Goal: Information Seeking & Learning: Check status

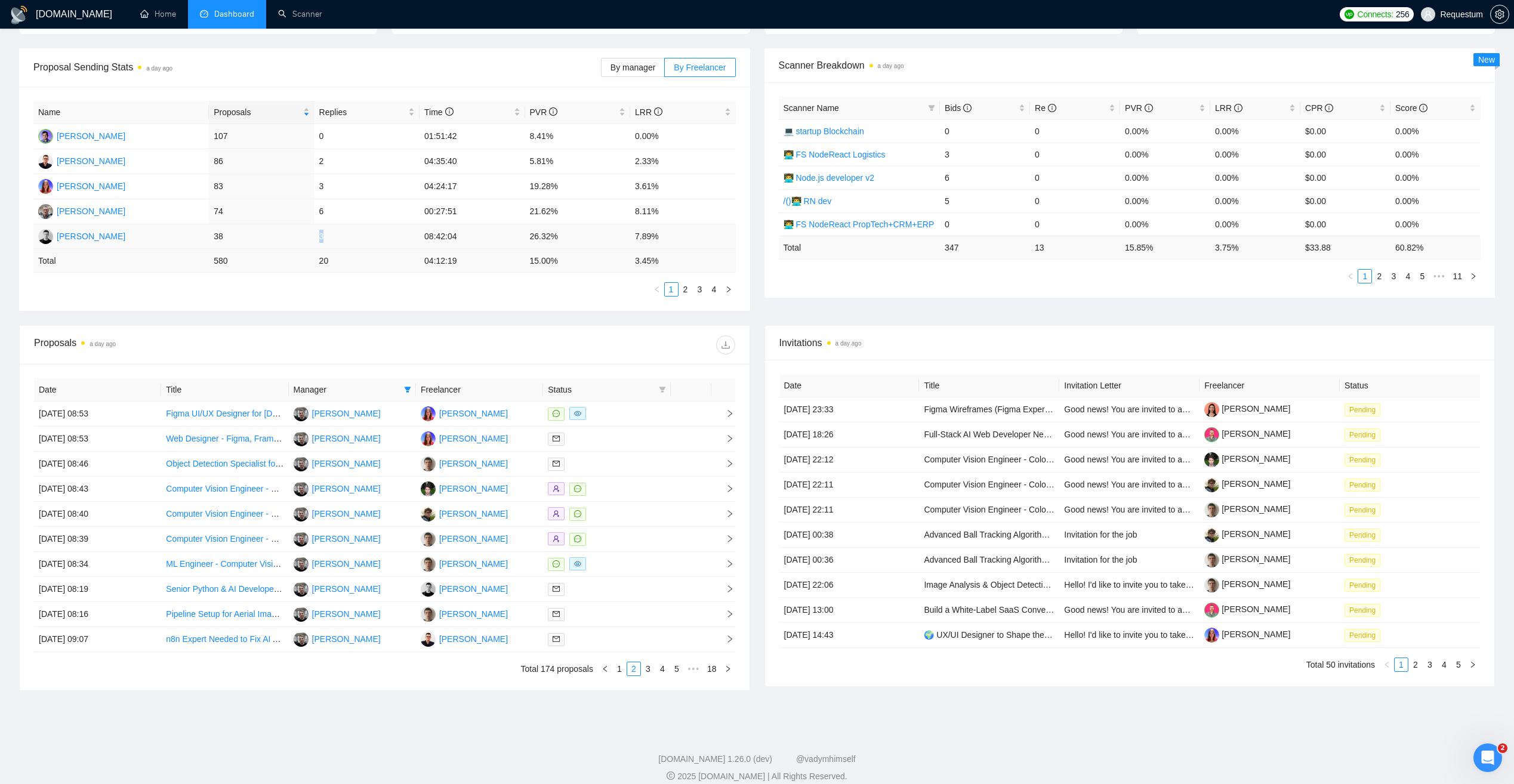
drag, startPoint x: 323, startPoint y: 237, endPoint x: 315, endPoint y: 237, distance: 8.0
click at [315, 237] on td "3" at bounding box center [367, 237] width 105 height 25
drag, startPoint x: 315, startPoint y: 237, endPoint x: 351, endPoint y: 238, distance: 36.0
click at [351, 238] on tr "Stanislav Biruk 38 3 08:42:04 26.32% 7.89%" at bounding box center [385, 237] width 703 height 25
click at [600, 332] on div "Proposals a day ago" at bounding box center [384, 345] width 701 height 38
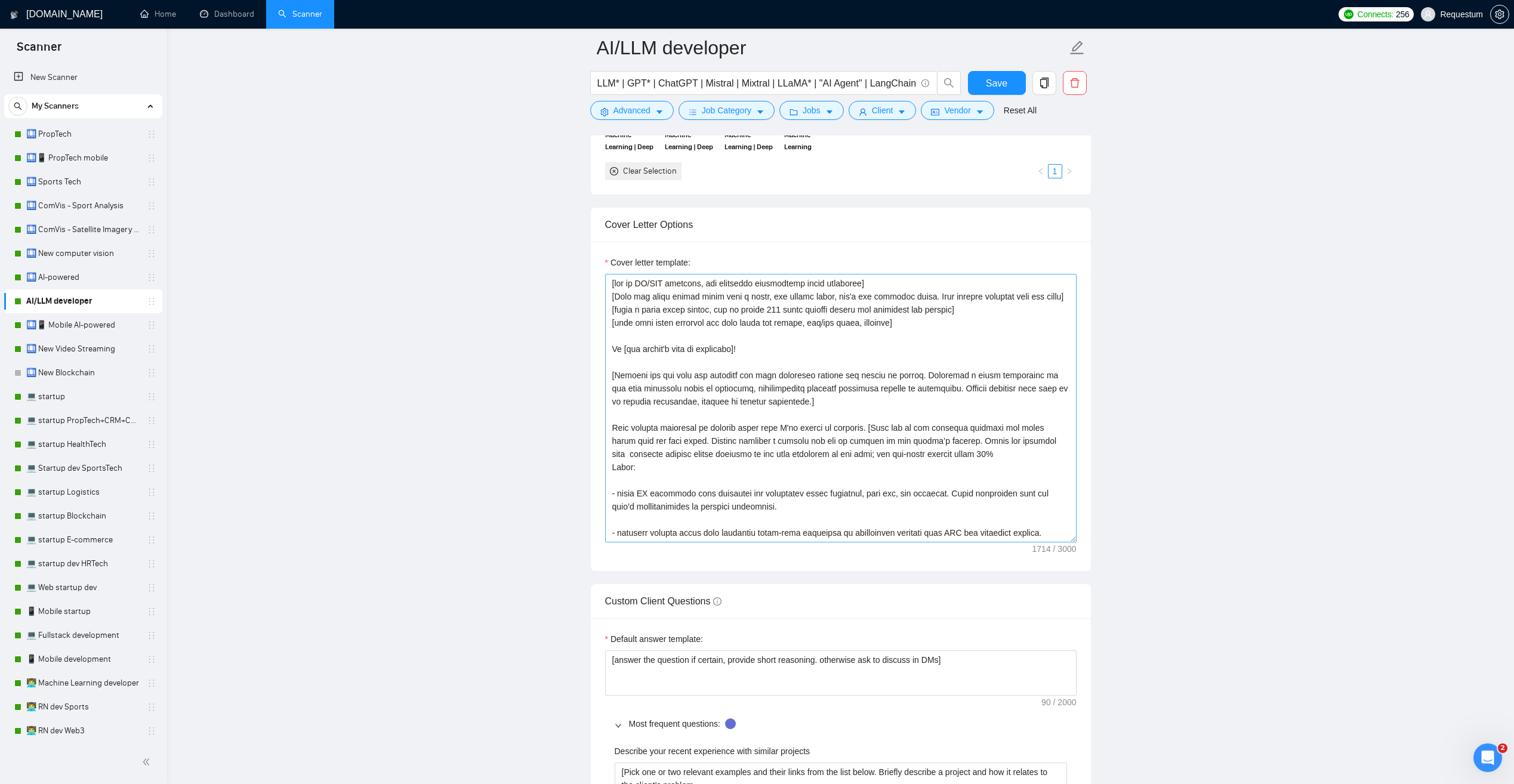
scroll to position [1317, 0]
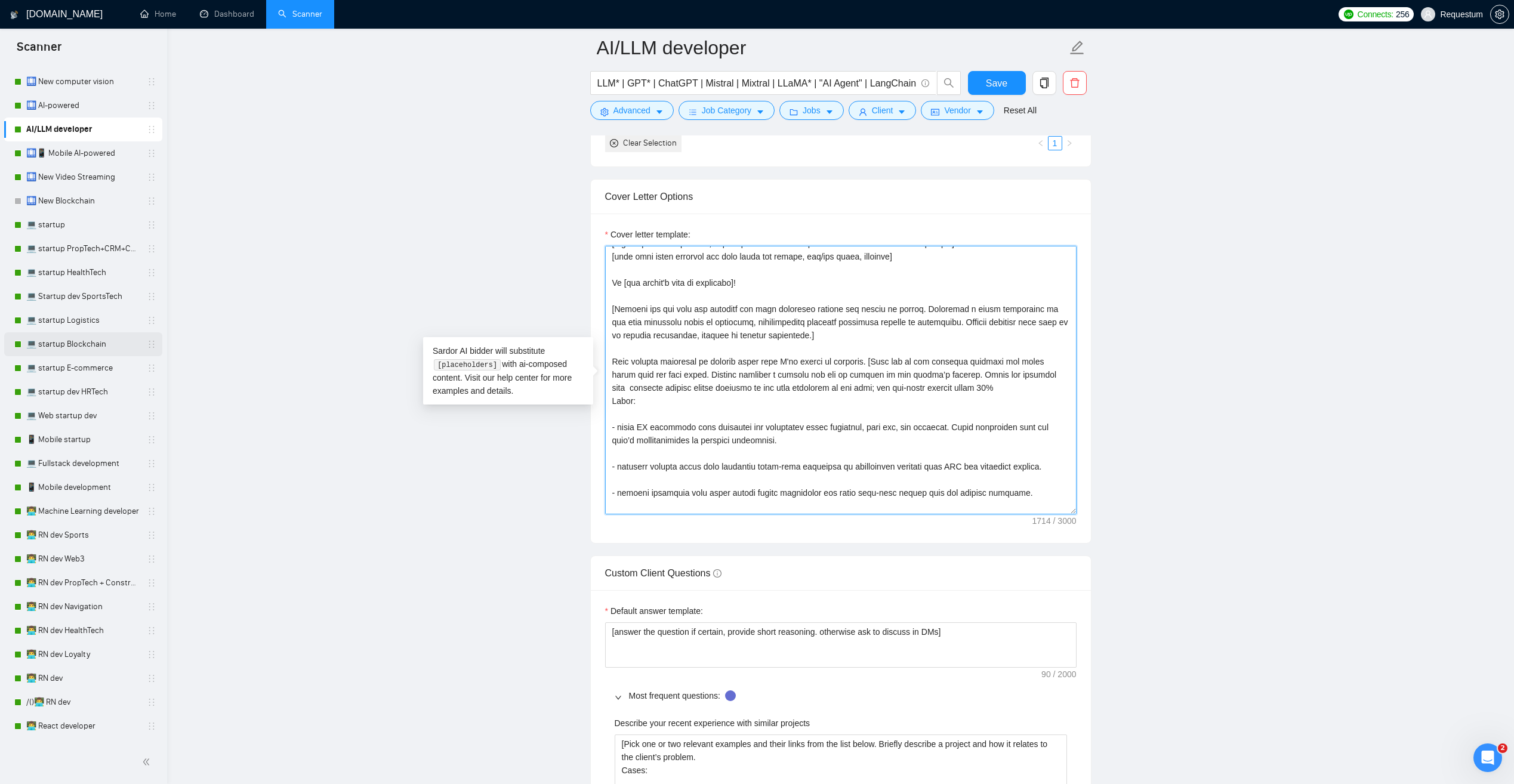
scroll to position [179, 0]
click at [65, 456] on link "💻 Fullstack development" at bounding box center [83, 457] width 114 height 23
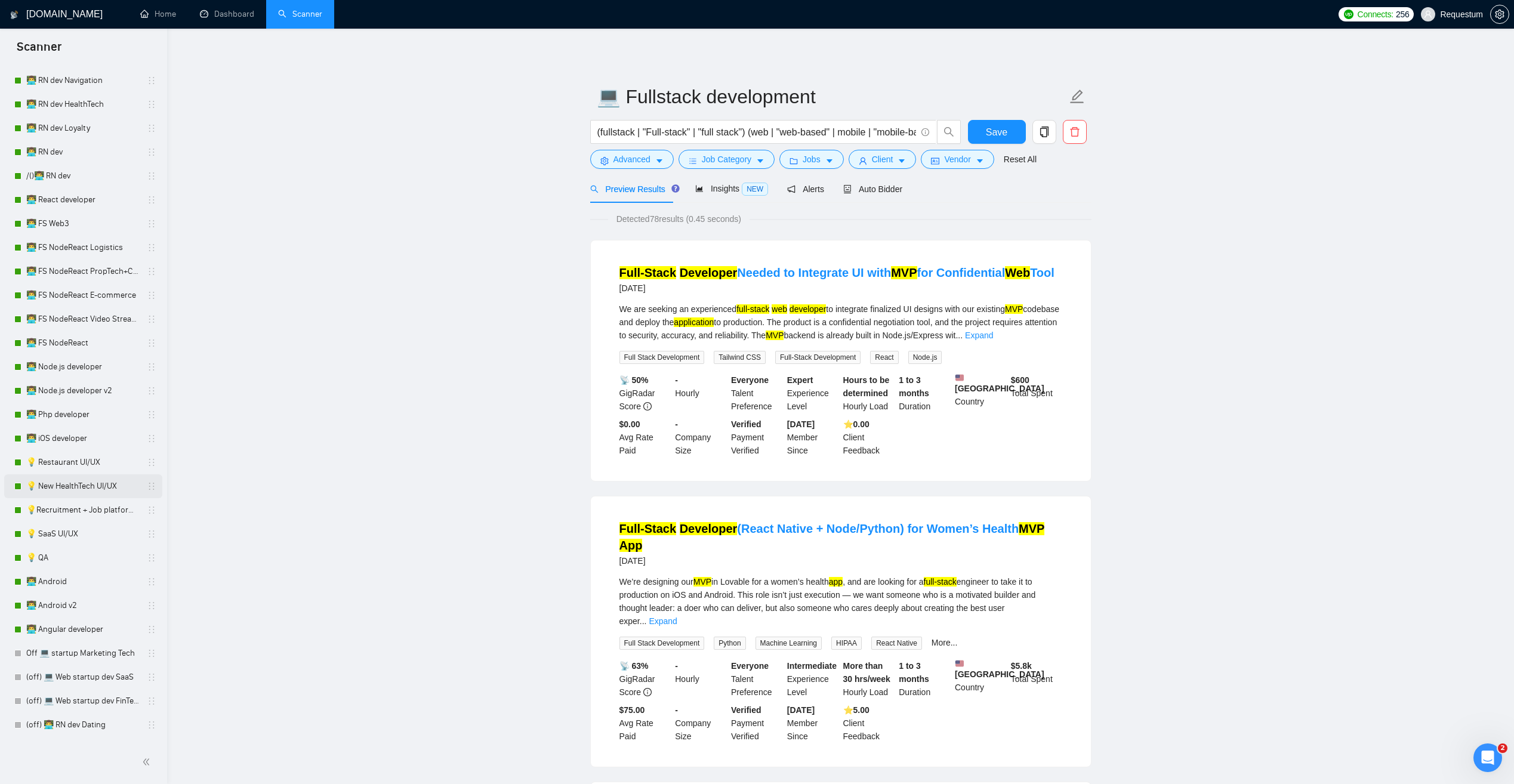
scroll to position [716, 0]
click at [862, 193] on span "Auto Bidder" at bounding box center [872, 189] width 59 height 9
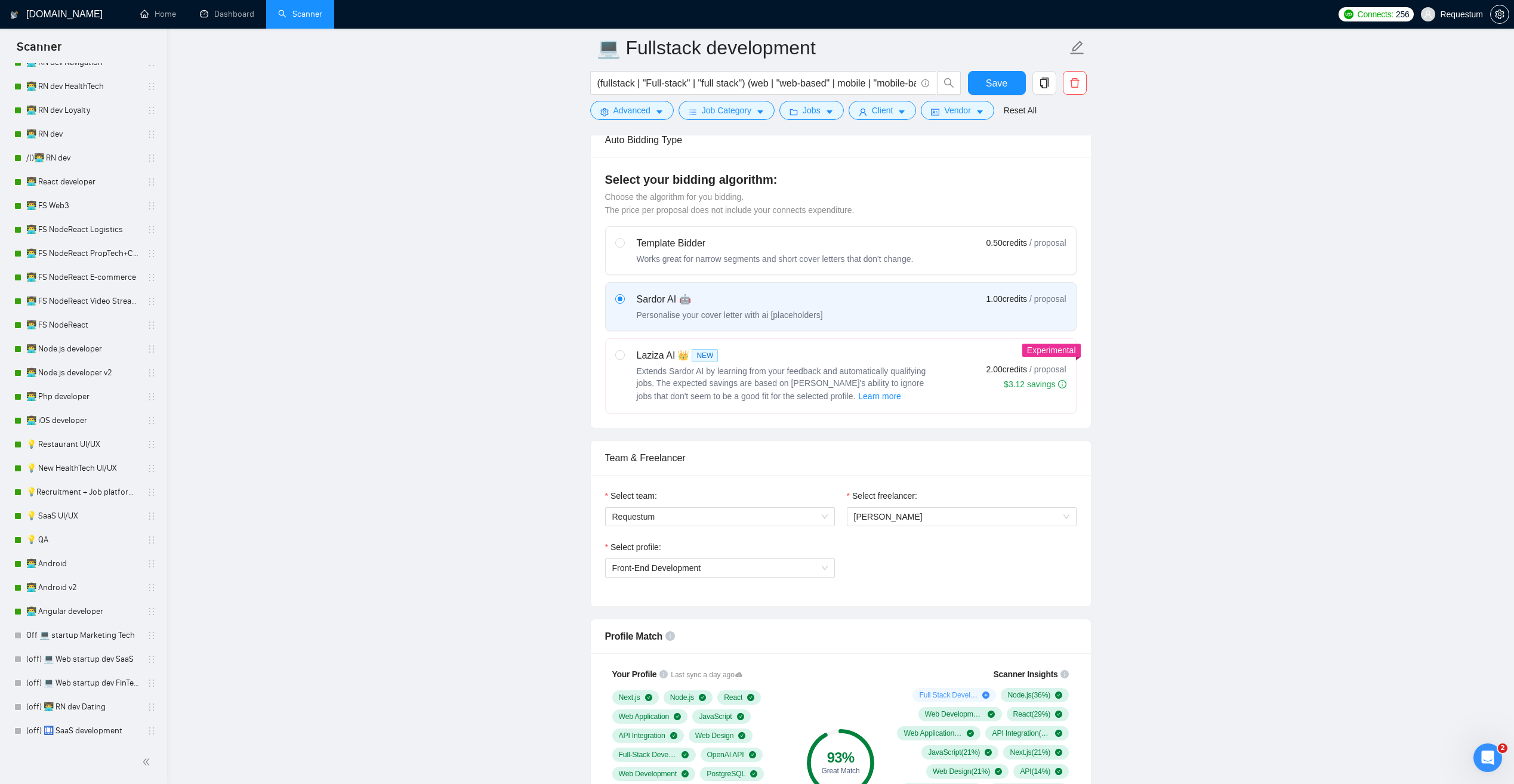
scroll to position [358, 0]
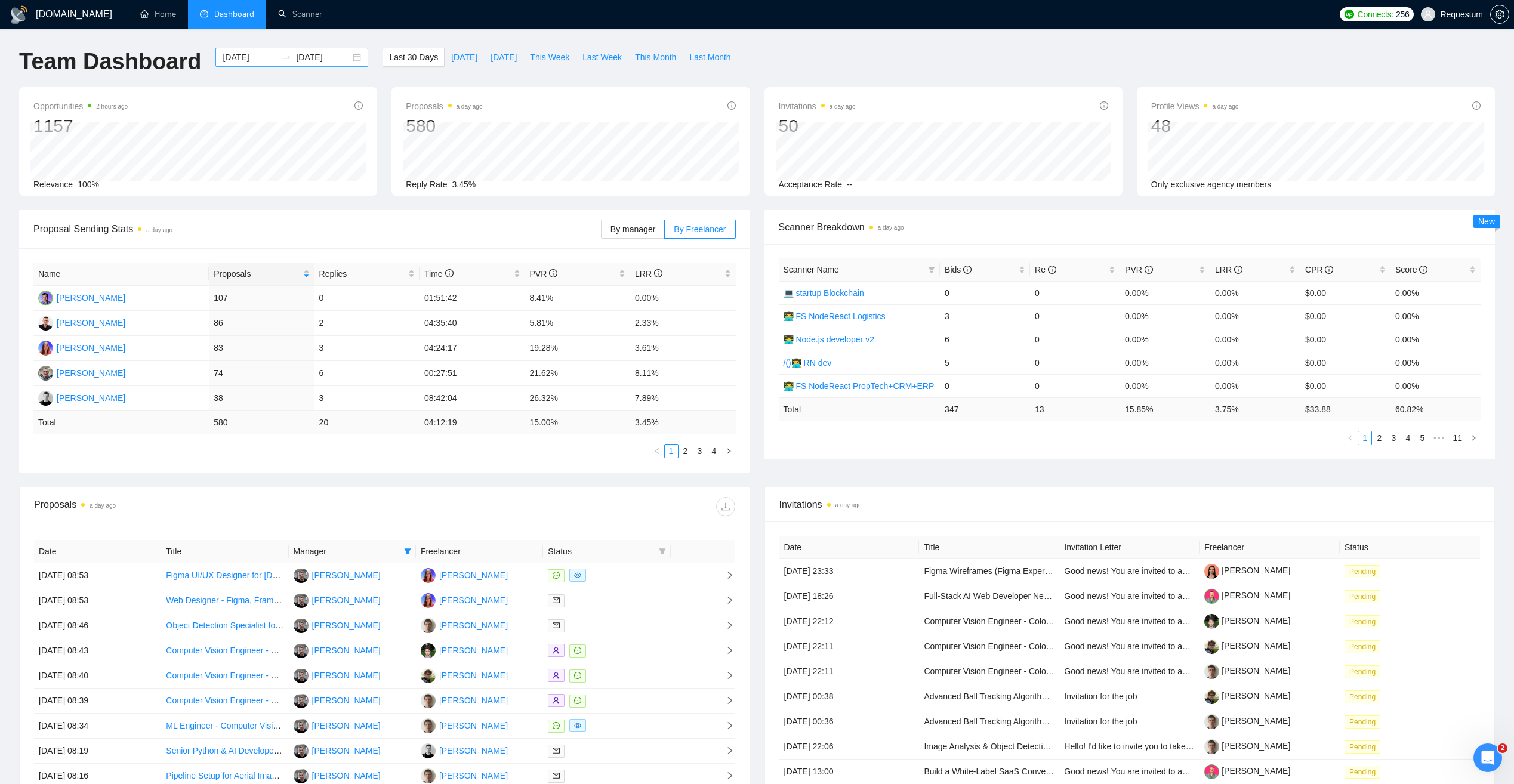
click at [282, 57] on icon "swap-right" at bounding box center [287, 57] width 9 height 9
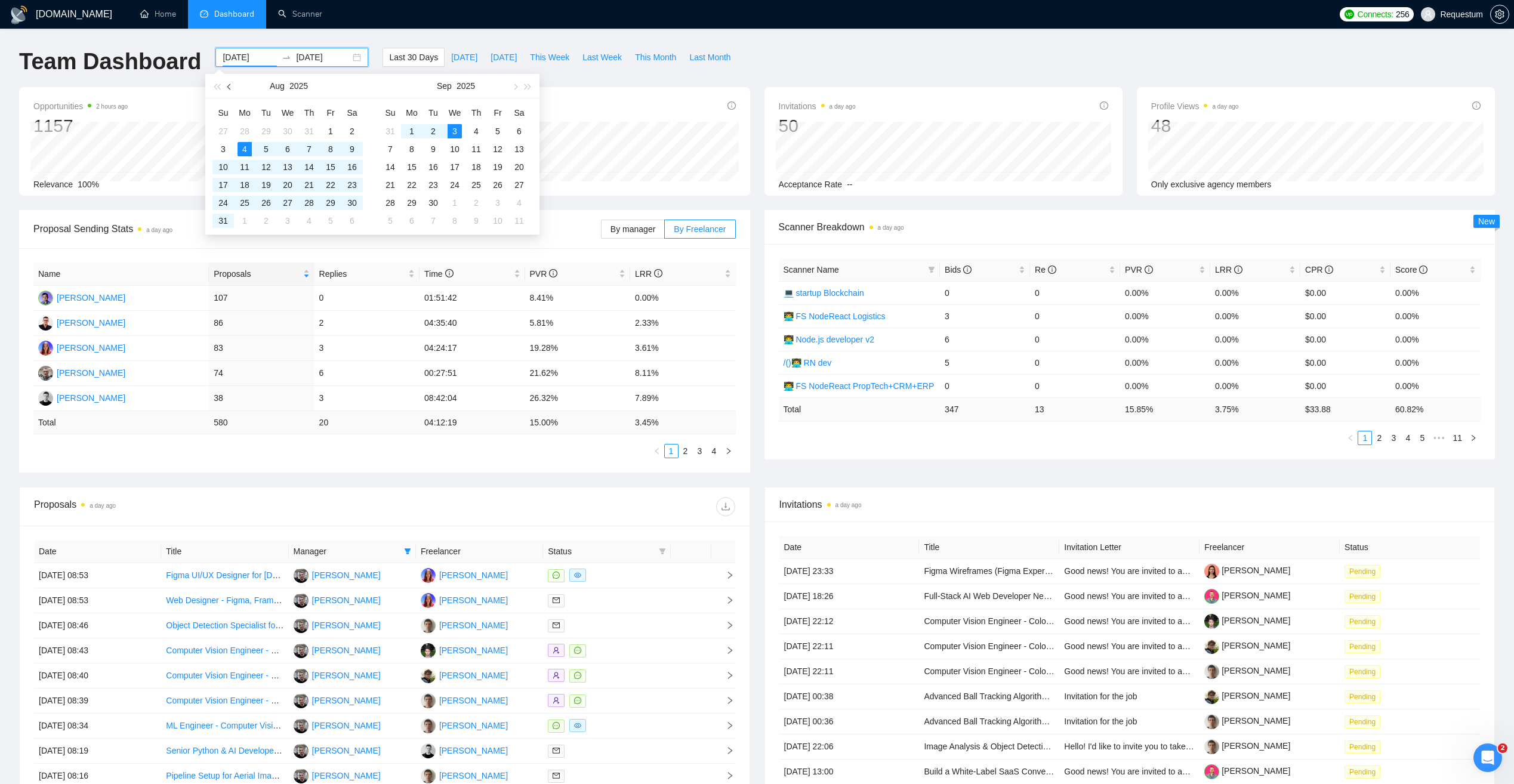
click at [230, 89] on span "button" at bounding box center [230, 87] width 6 height 6
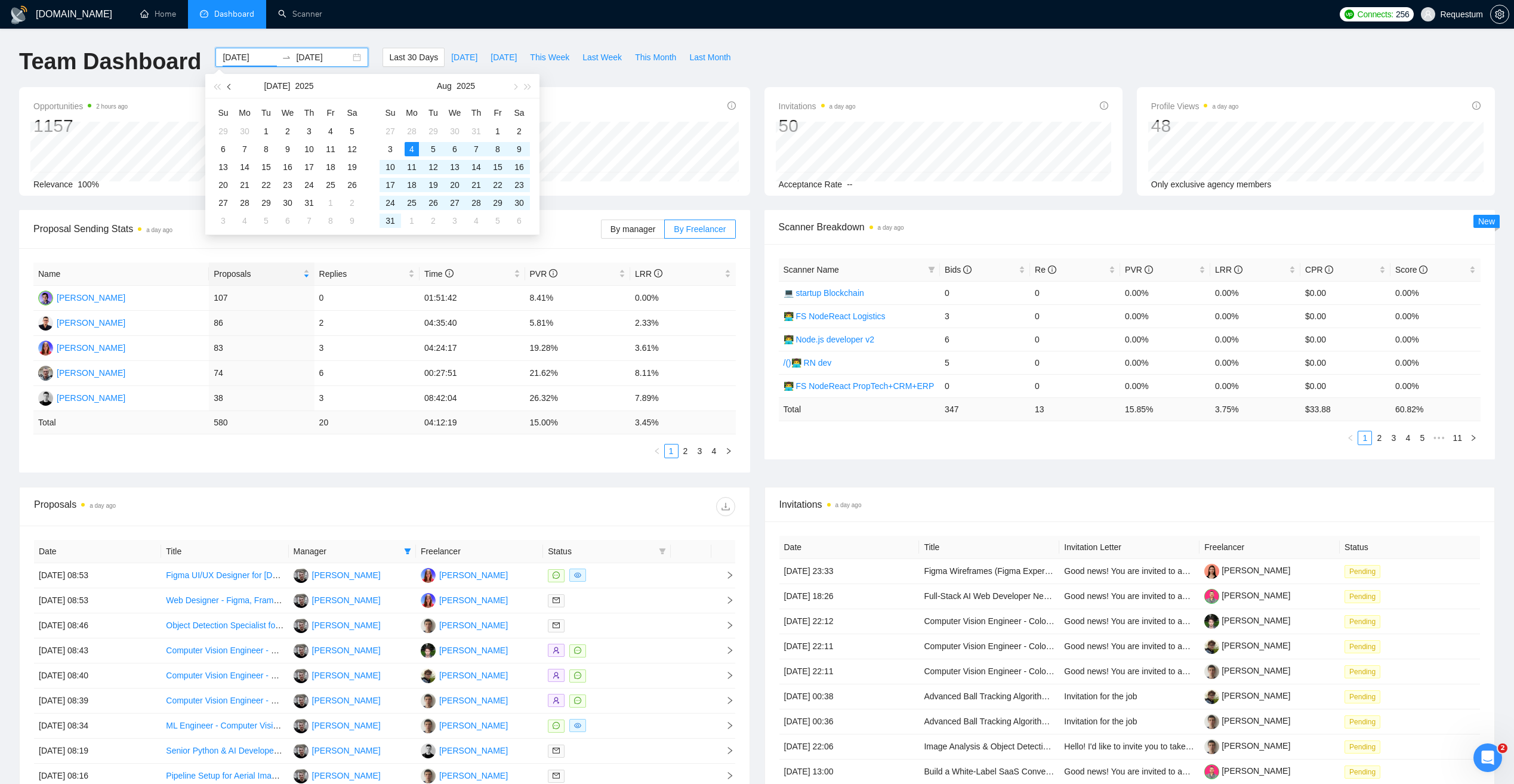
click at [230, 89] on span "button" at bounding box center [230, 87] width 6 height 6
click at [230, 88] on span "button" at bounding box center [230, 87] width 6 height 6
type input "2025-06-01"
click at [389, 134] on div "1" at bounding box center [390, 131] width 14 height 14
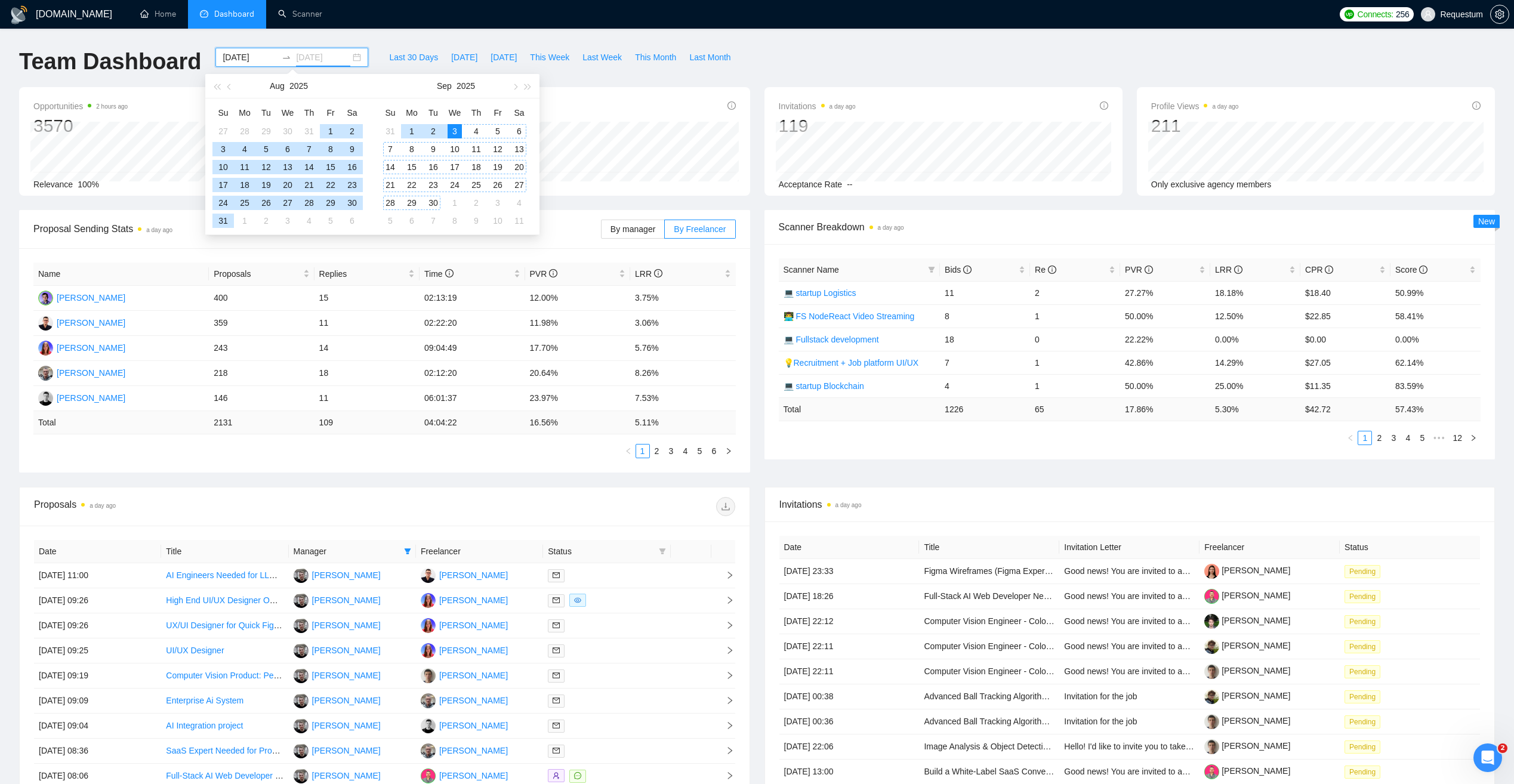
type input "2025-09-03"
click at [583, 233] on span "Proposal Sending Stats a day ago" at bounding box center [317, 229] width 568 height 15
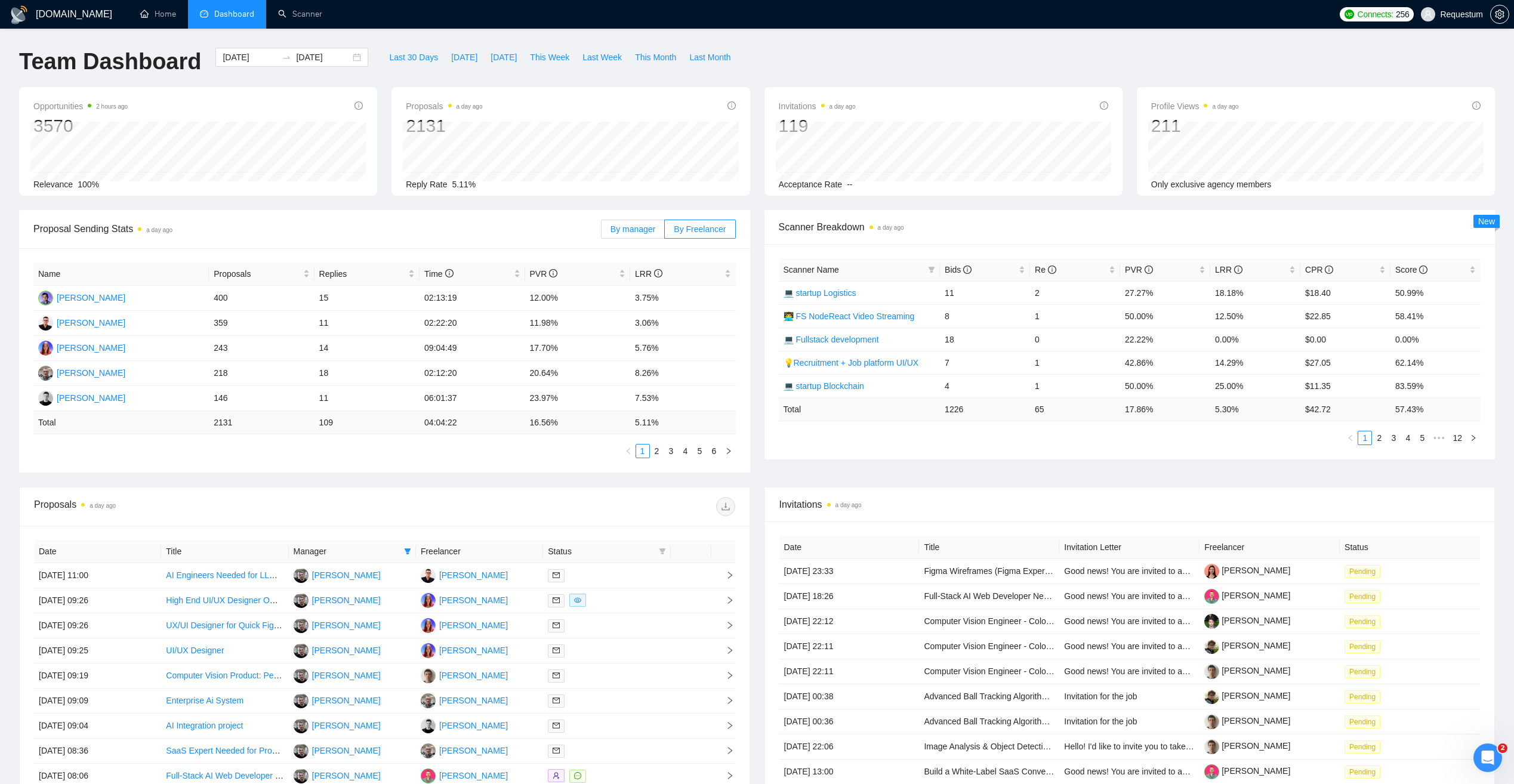
click at [630, 229] on span "By manager" at bounding box center [632, 229] width 45 height 9
click at [602, 232] on input "By manager" at bounding box center [602, 232] width 0 height 0
drag, startPoint x: 85, startPoint y: 374, endPoint x: 89, endPoint y: 366, distance: 8.9
drag, startPoint x: 157, startPoint y: 373, endPoint x: 54, endPoint y: 374, distance: 103.0
click at [54, 374] on td "Svitlana Oliniychuk" at bounding box center [121, 374] width 175 height 25
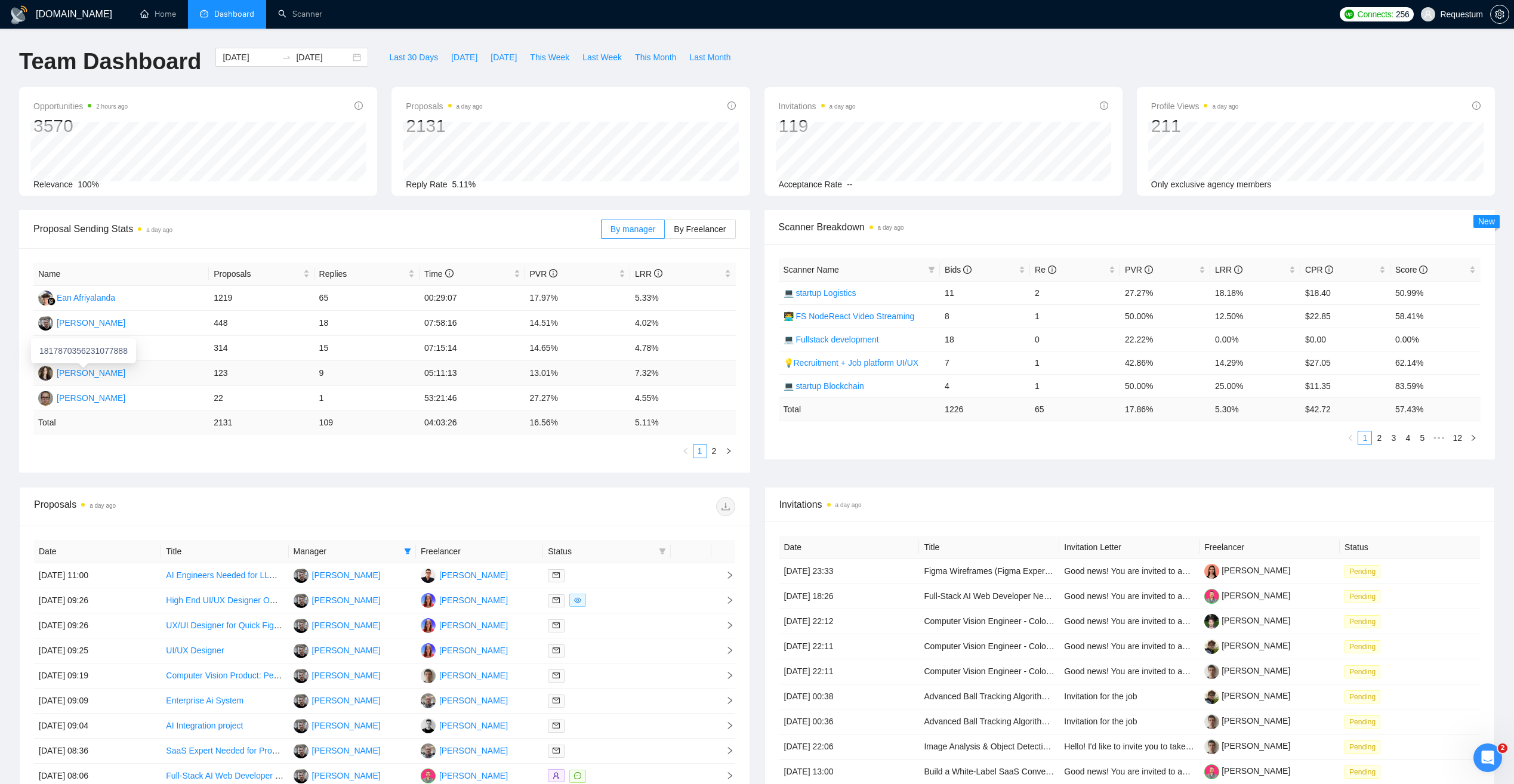
copy div "Svitlana Oliniychuk"
click at [156, 441] on div "Name Proposals Replies Time PVR LRR Ean Afriyalanda 1219 65 00:29:07 17.97% 5.3…" at bounding box center [385, 360] width 703 height 196
click at [105, 376] on div "Svitlana Oliniychuk" at bounding box center [91, 373] width 69 height 13
click at [264, 376] on td "123" at bounding box center [262, 374] width 105 height 25
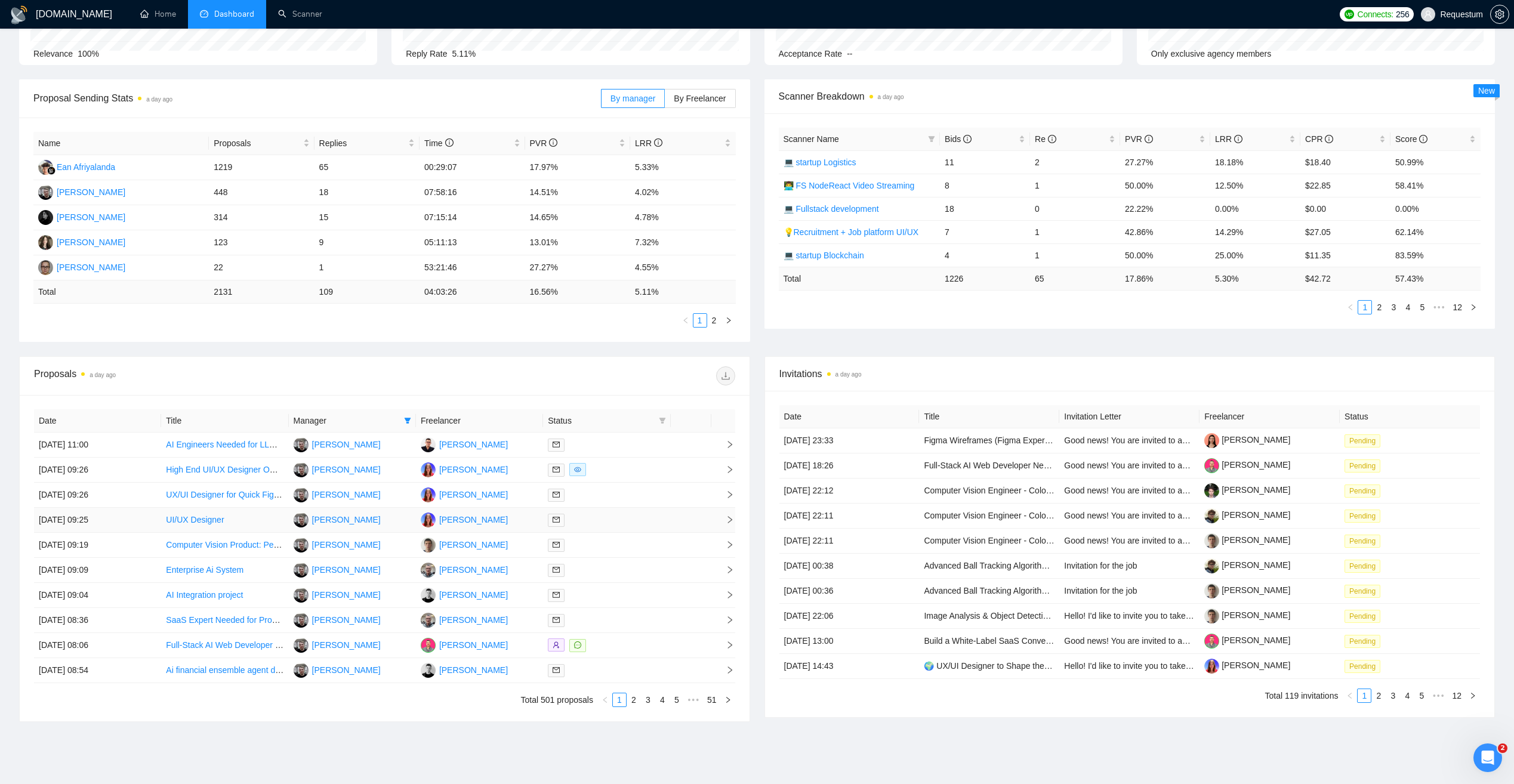
scroll to position [175, 0]
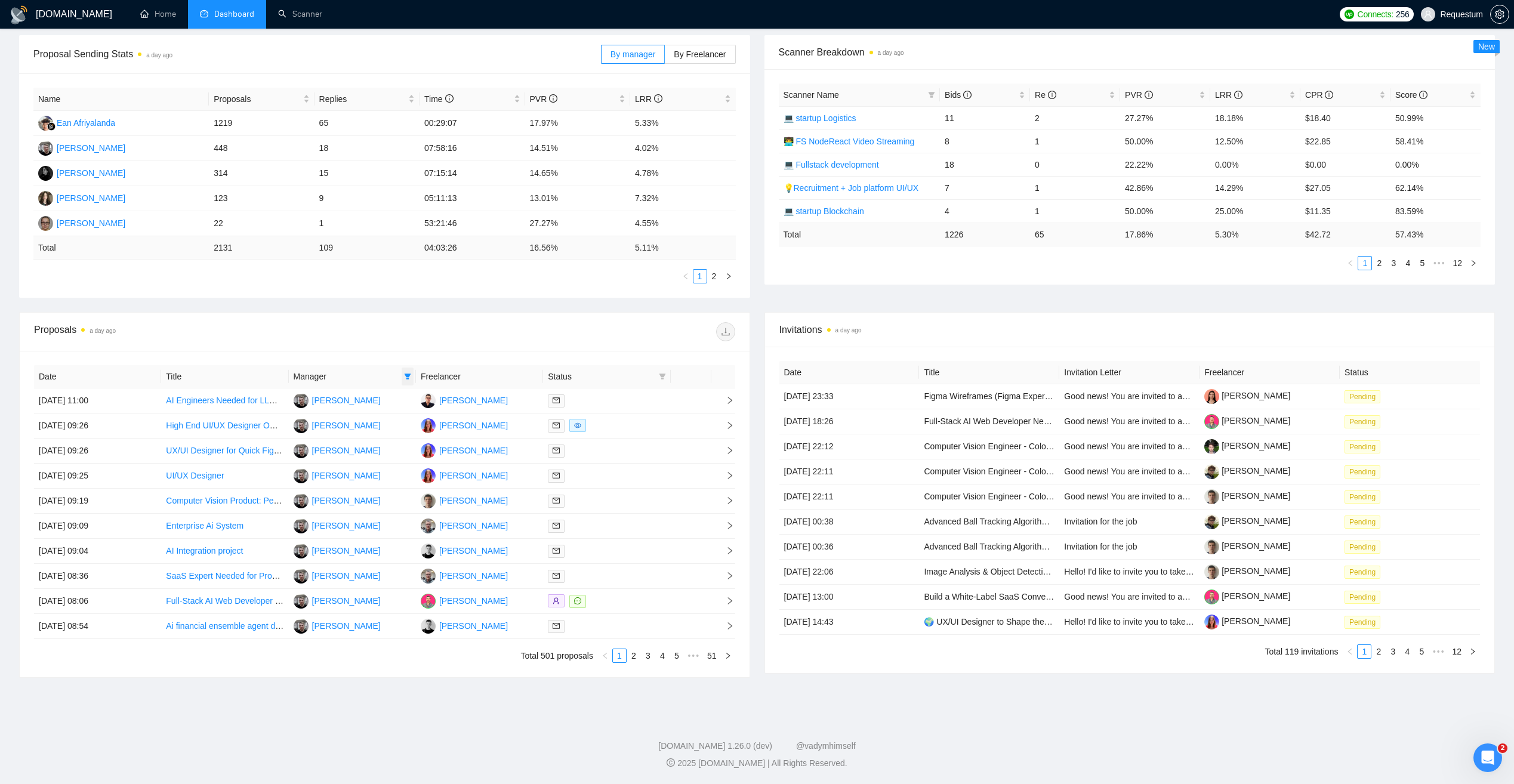
click at [402, 382] on span at bounding box center [407, 376] width 12 height 18
click at [318, 435] on input "checkbox" at bounding box center [314, 437] width 9 height 9
checkbox input "false"
click at [355, 493] on span "Svitlana Oliniychuk" at bounding box center [359, 494] width 69 height 9
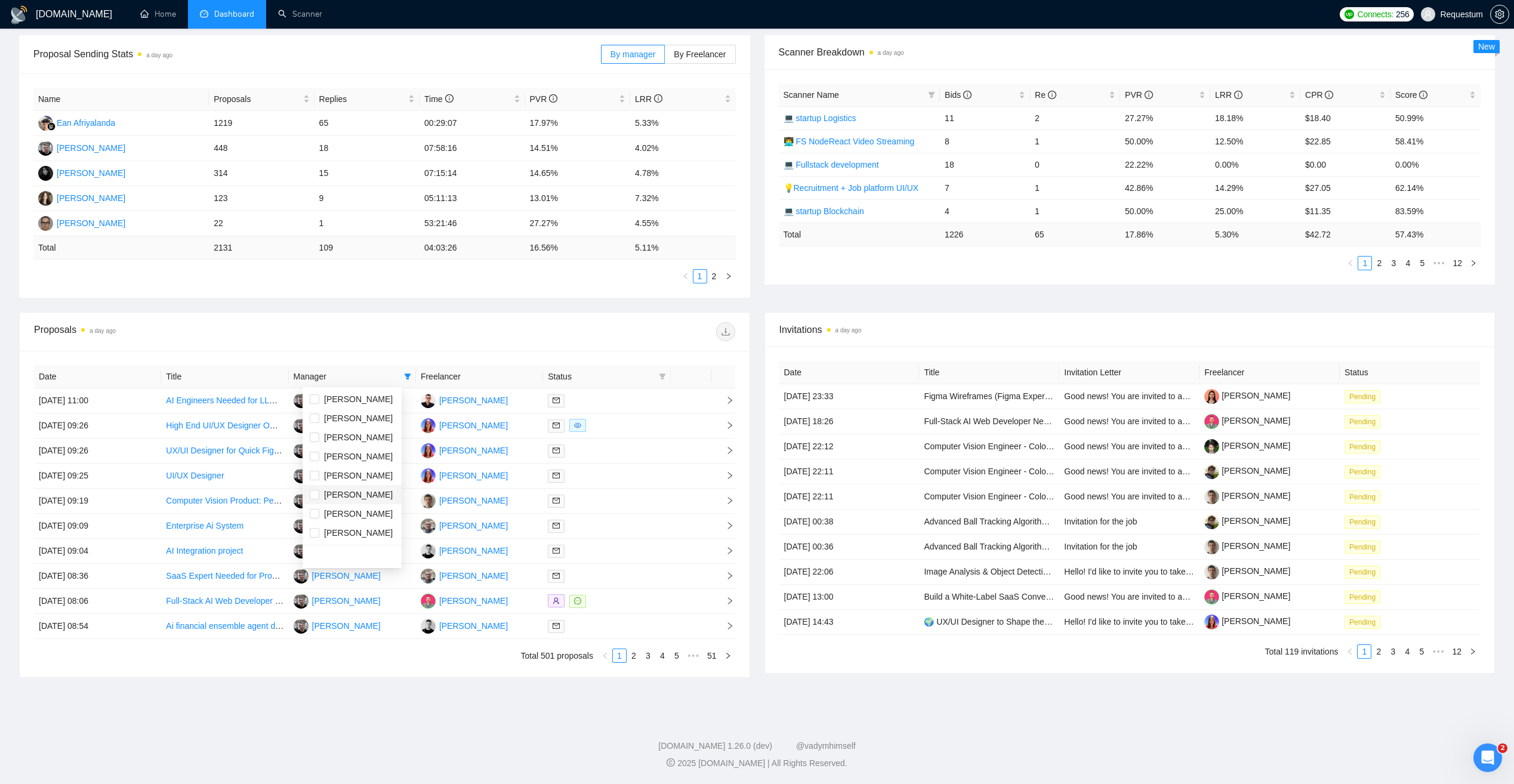
checkbox input "true"
click at [437, 332] on div at bounding box center [559, 331] width 350 height 19
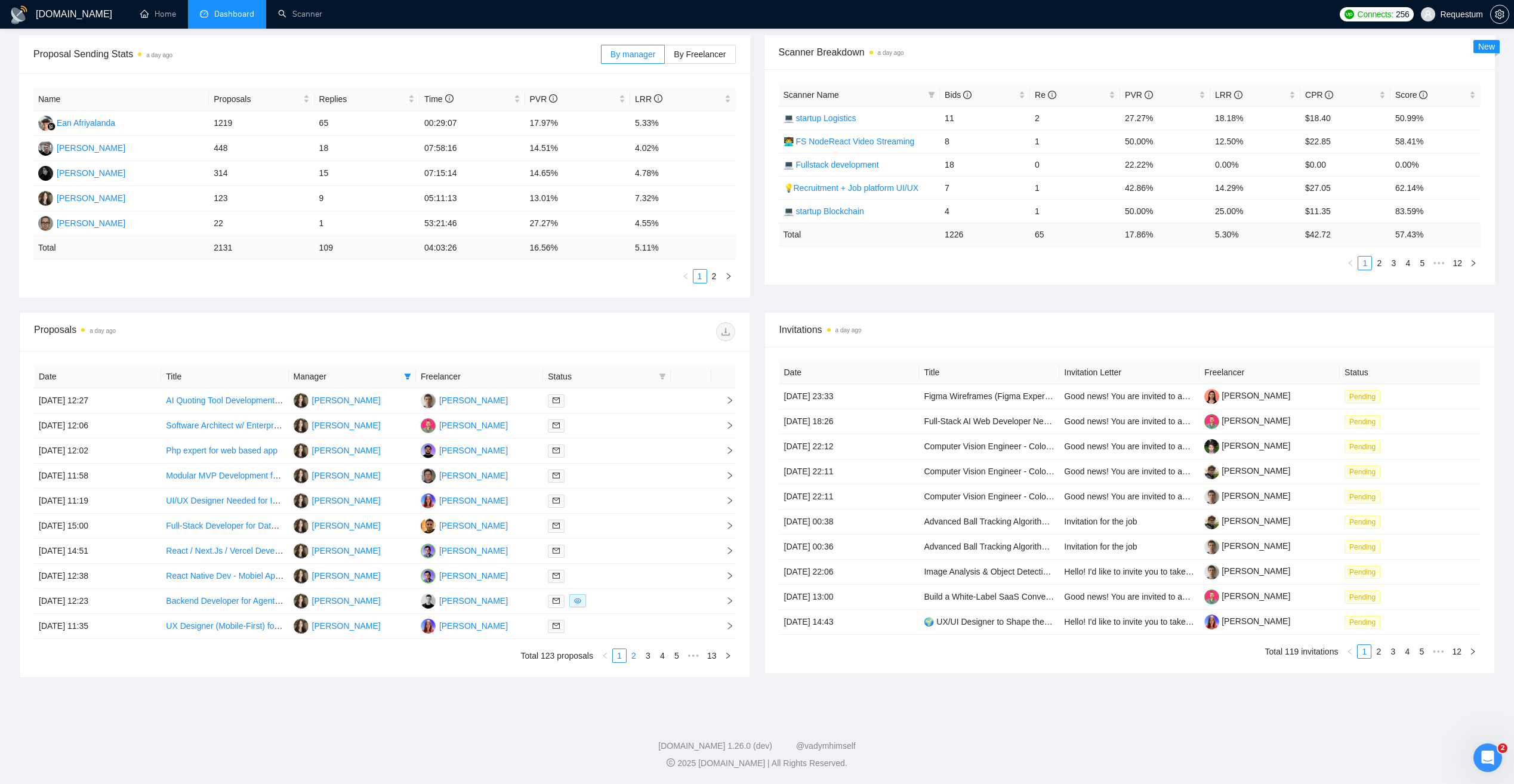
click at [637, 658] on link "2" at bounding box center [634, 656] width 13 height 13
click at [649, 658] on link "3" at bounding box center [648, 656] width 13 height 13
click at [661, 650] on link "4" at bounding box center [662, 656] width 13 height 13
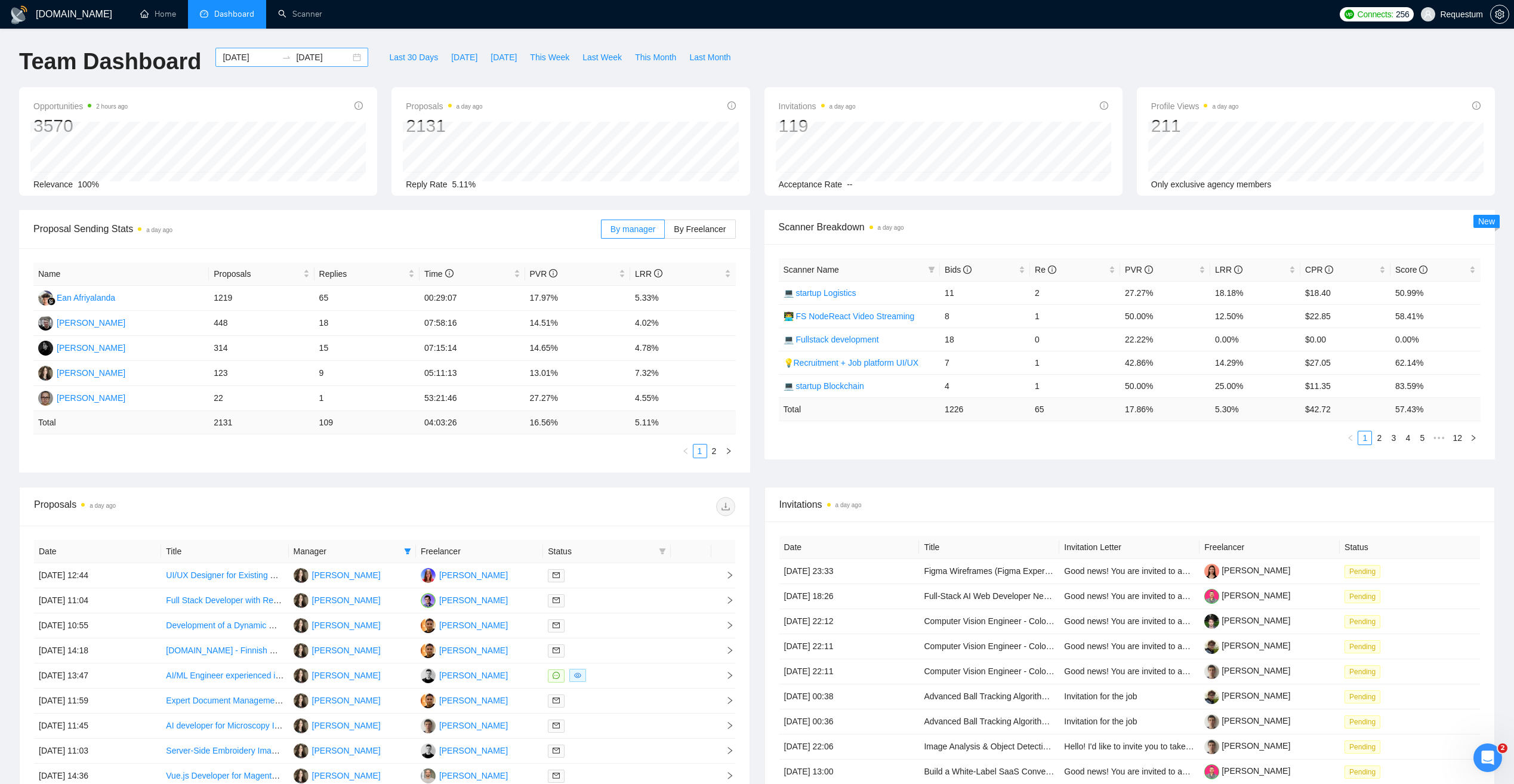
click at [316, 57] on input "2025-09-03" at bounding box center [323, 57] width 54 height 13
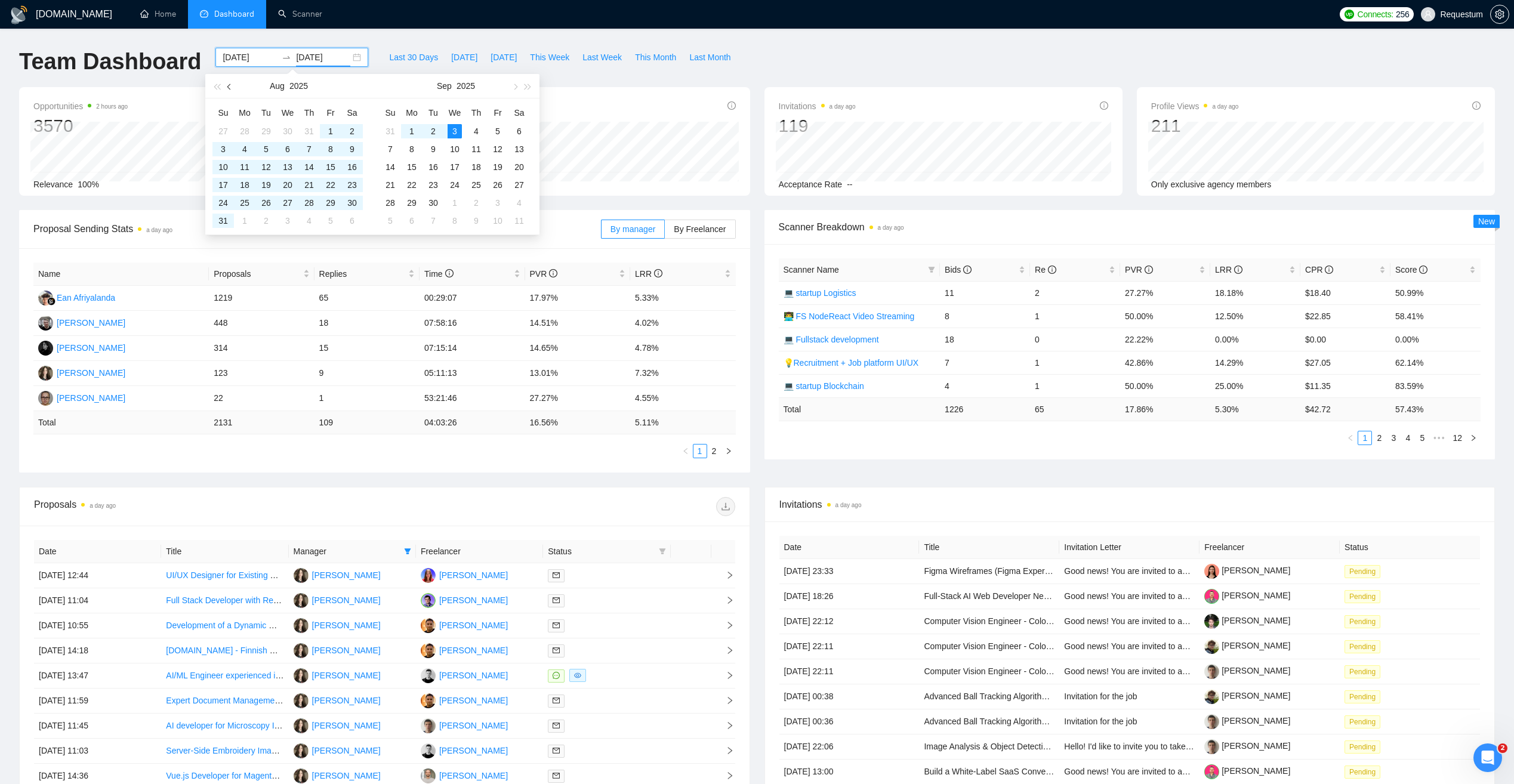
click at [234, 87] on button "button" at bounding box center [229, 85] width 13 height 23
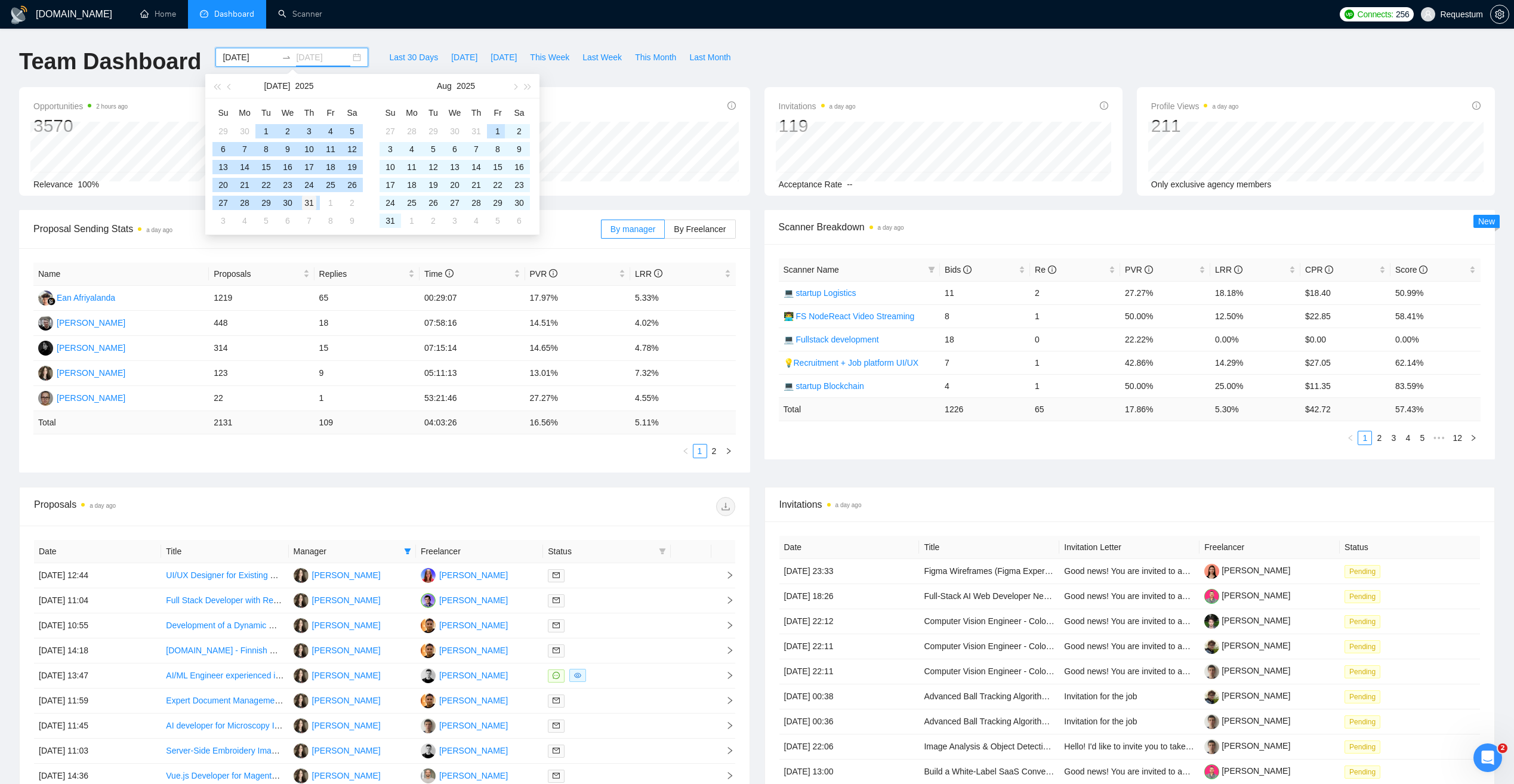
type input "2025-07-31"
click at [312, 202] on div "31" at bounding box center [309, 203] width 14 height 14
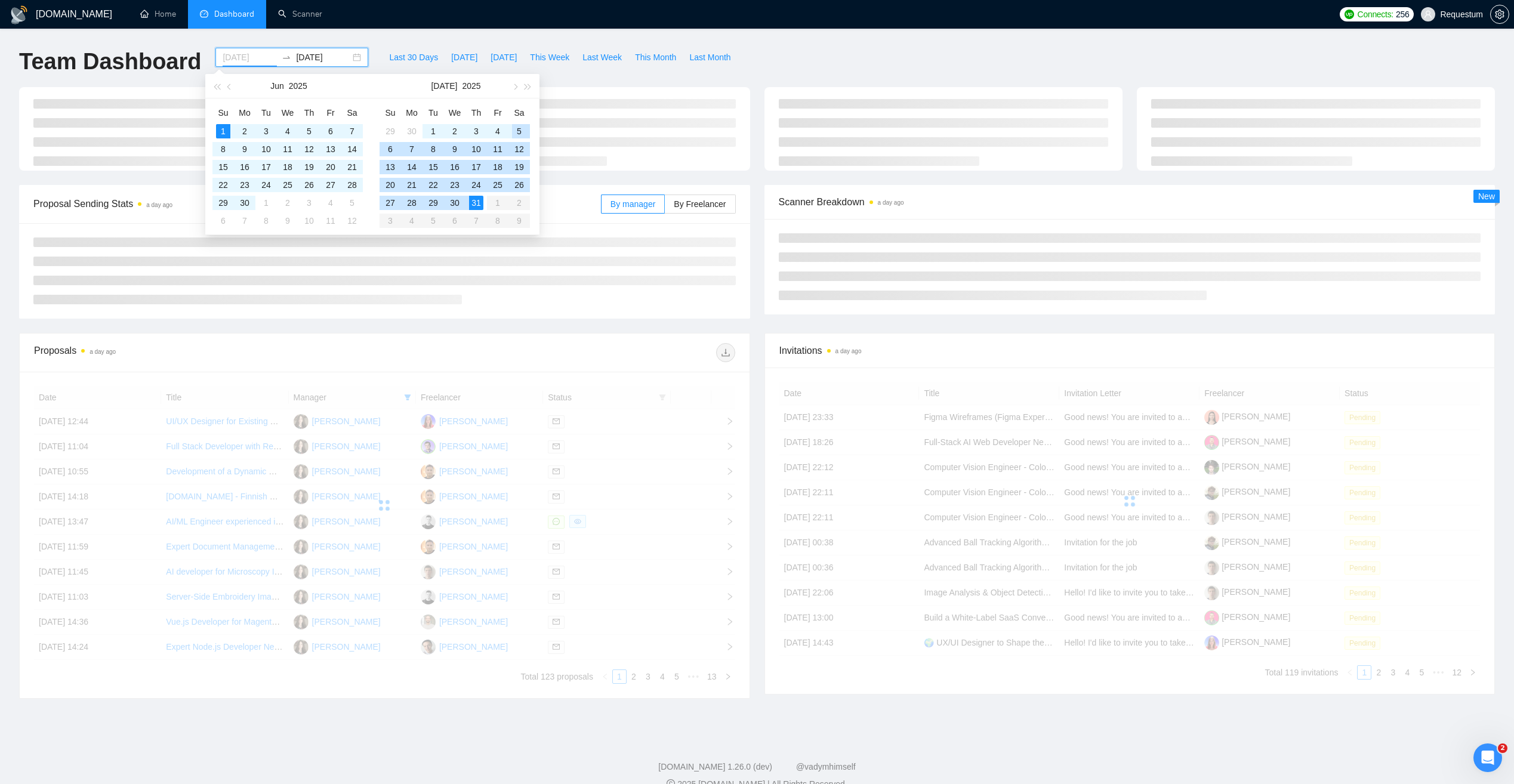
type input "2025-06-01"
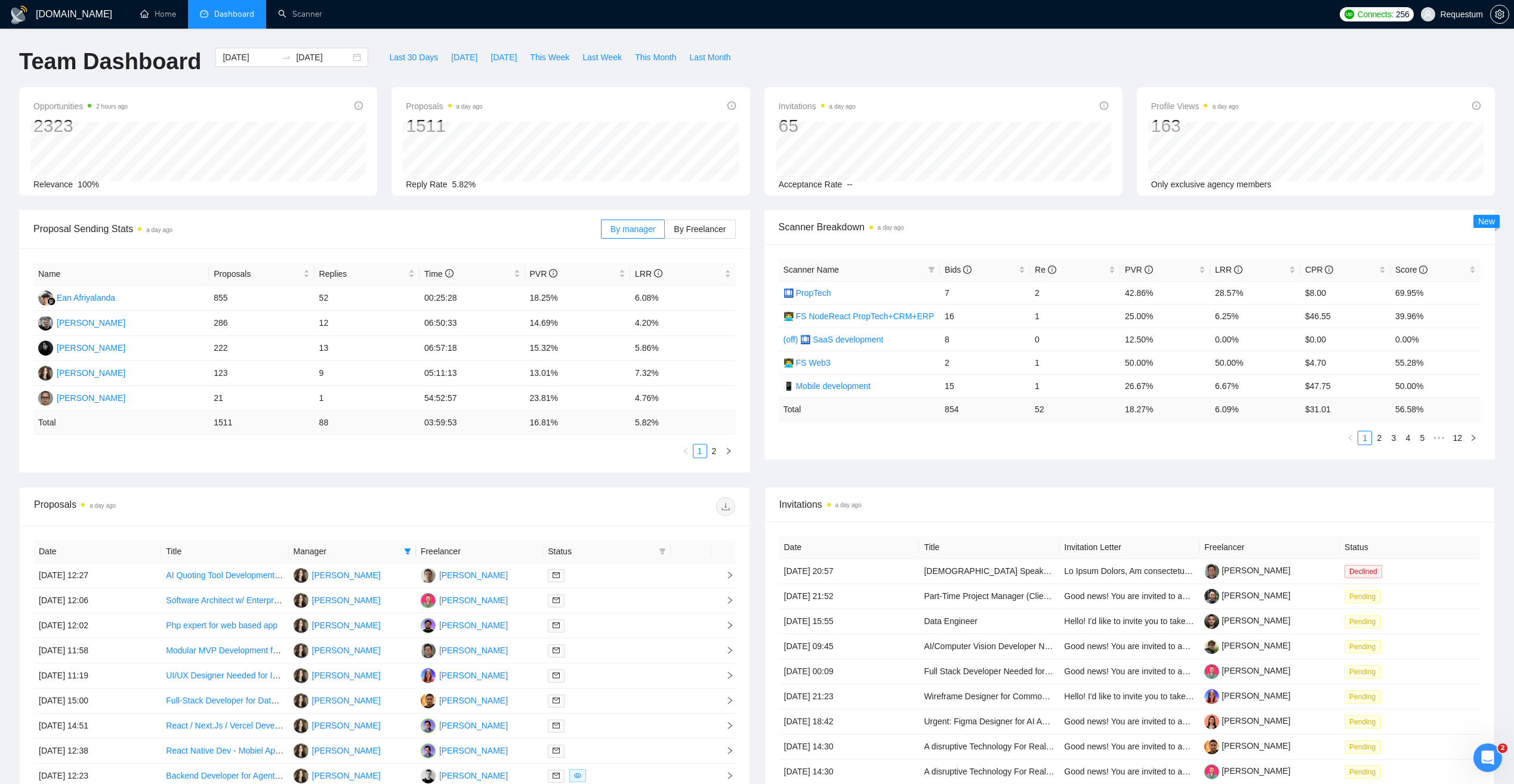
click at [373, 34] on div "GigRadar.io Home Dashboard Scanner Connects: 256 Requestum Team Dashboard 2025-…" at bounding box center [757, 479] width 1514 height 959
click at [961, 64] on div "Team Dashboard 2025-06-01 2025-07-31 Last 30 Days Today Yesterday This Week Las…" at bounding box center [757, 67] width 1490 height 39
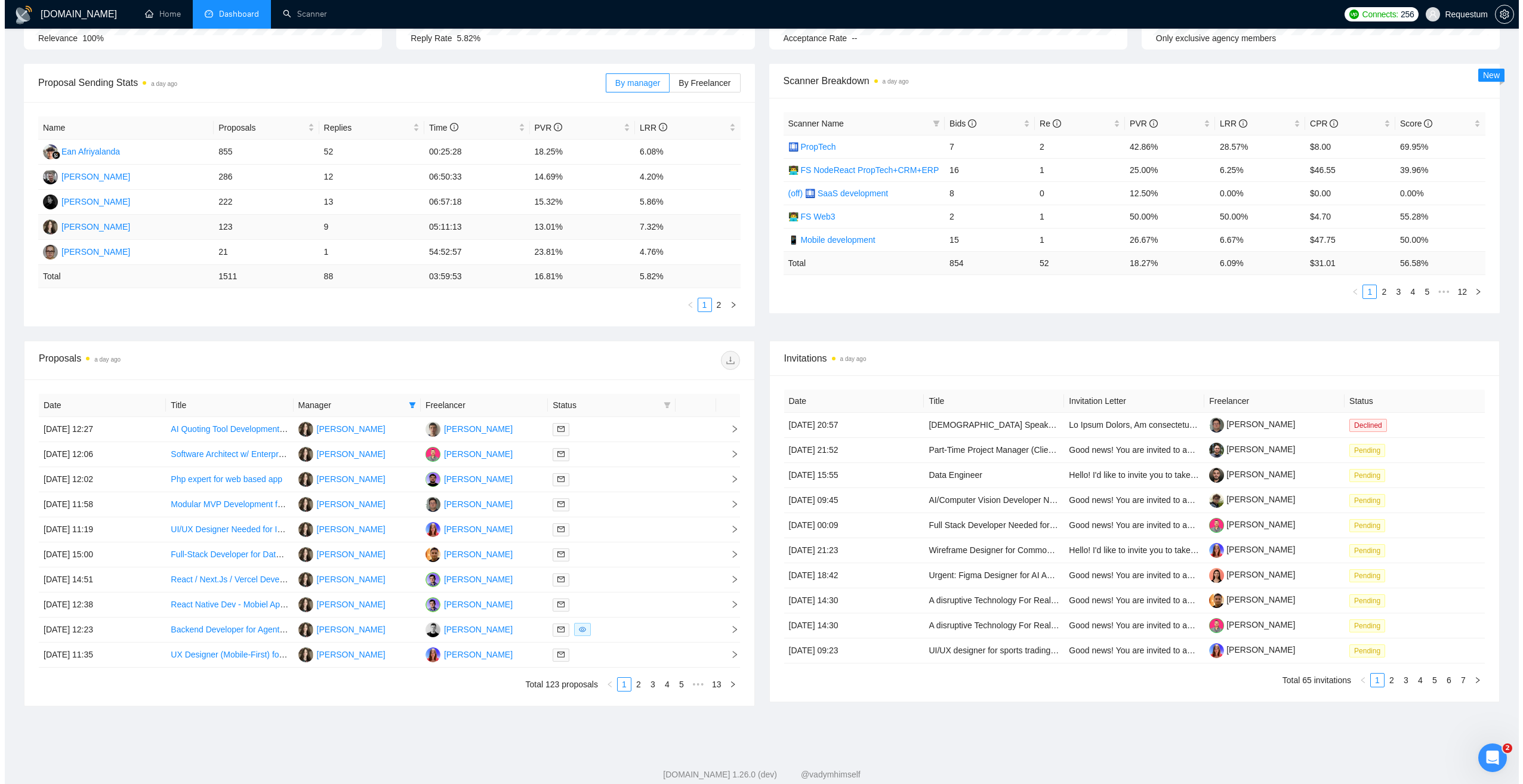
scroll to position [175, 0]
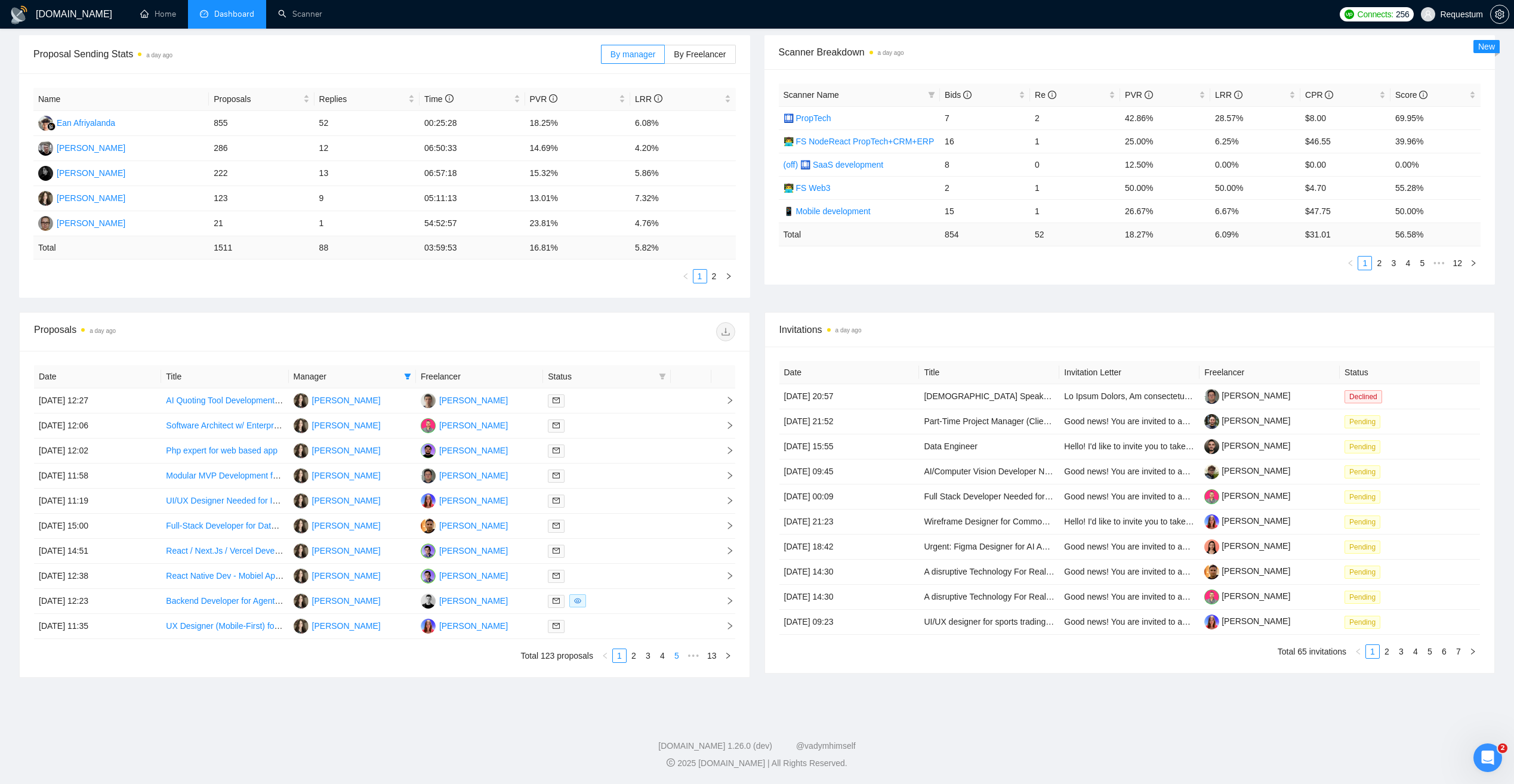
click at [676, 657] on link "5" at bounding box center [677, 656] width 13 height 13
click at [661, 657] on link "6" at bounding box center [662, 656] width 13 height 13
click at [662, 654] on link "7" at bounding box center [662, 656] width 13 height 13
drag, startPoint x: 584, startPoint y: 653, endPoint x: 574, endPoint y: 625, distance: 29.7
click at [585, 653] on link "1" at bounding box center [586, 656] width 13 height 13
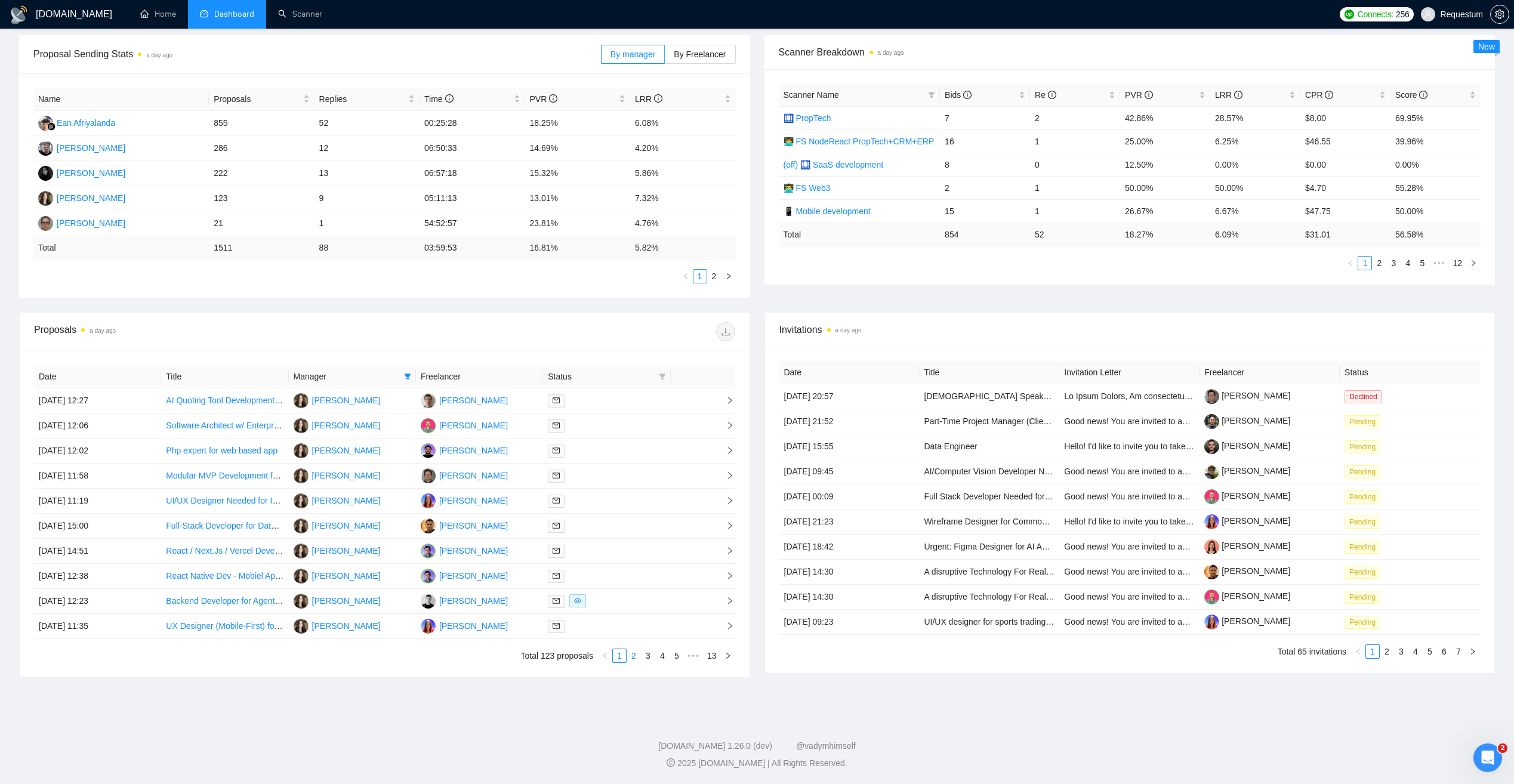
click at [631, 653] on link "2" at bounding box center [634, 656] width 13 height 13
click at [644, 657] on link "3" at bounding box center [648, 656] width 13 height 13
click at [620, 658] on link "1" at bounding box center [619, 656] width 13 height 13
click at [635, 655] on link "2" at bounding box center [634, 656] width 13 height 13
click at [648, 656] on link "3" at bounding box center [648, 656] width 13 height 13
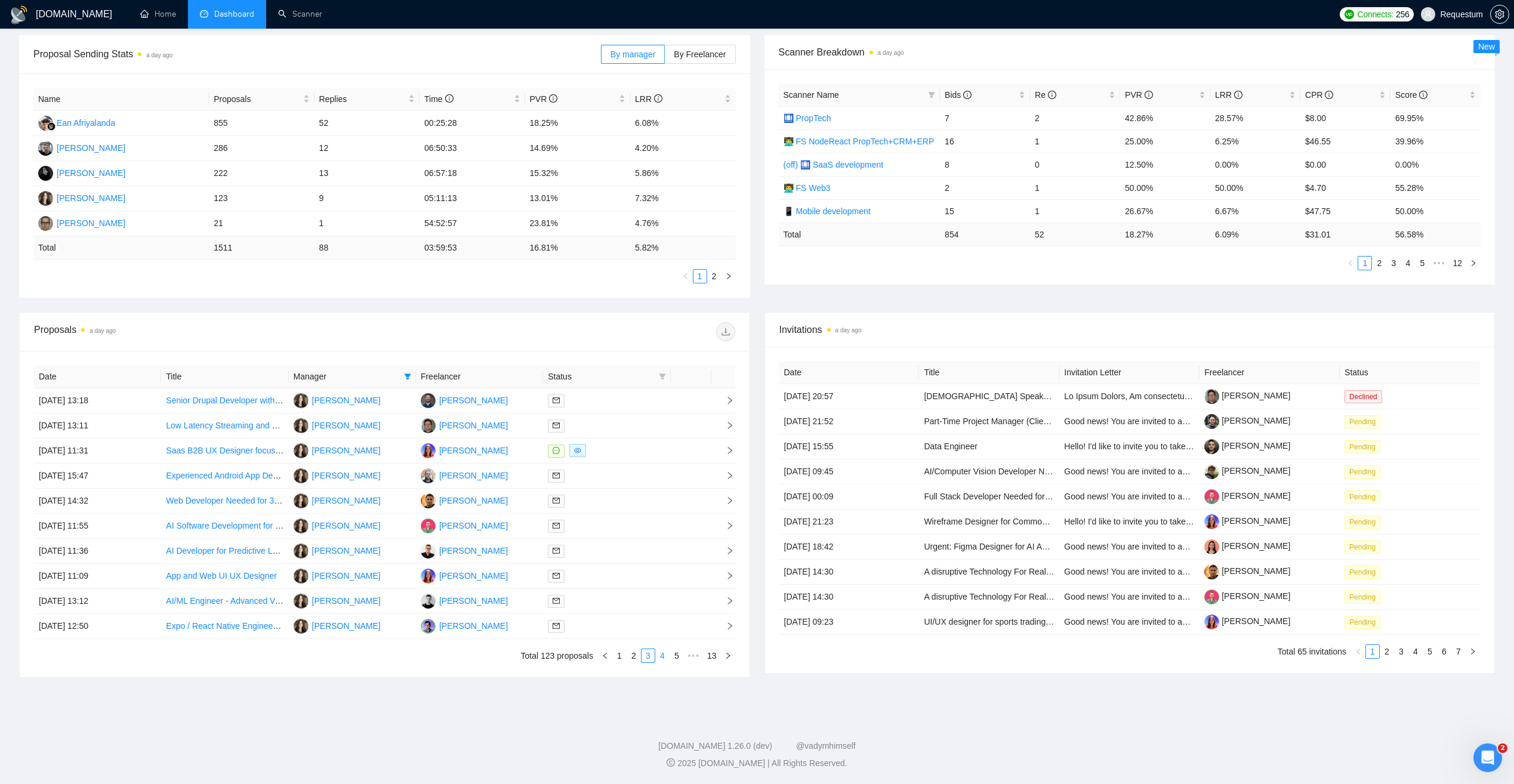
click at [663, 659] on link "4" at bounding box center [662, 656] width 13 height 13
click at [666, 658] on link "5" at bounding box center [662, 656] width 13 height 13
click at [667, 659] on link "6" at bounding box center [662, 656] width 13 height 13
click at [609, 399] on div at bounding box center [606, 401] width 117 height 14
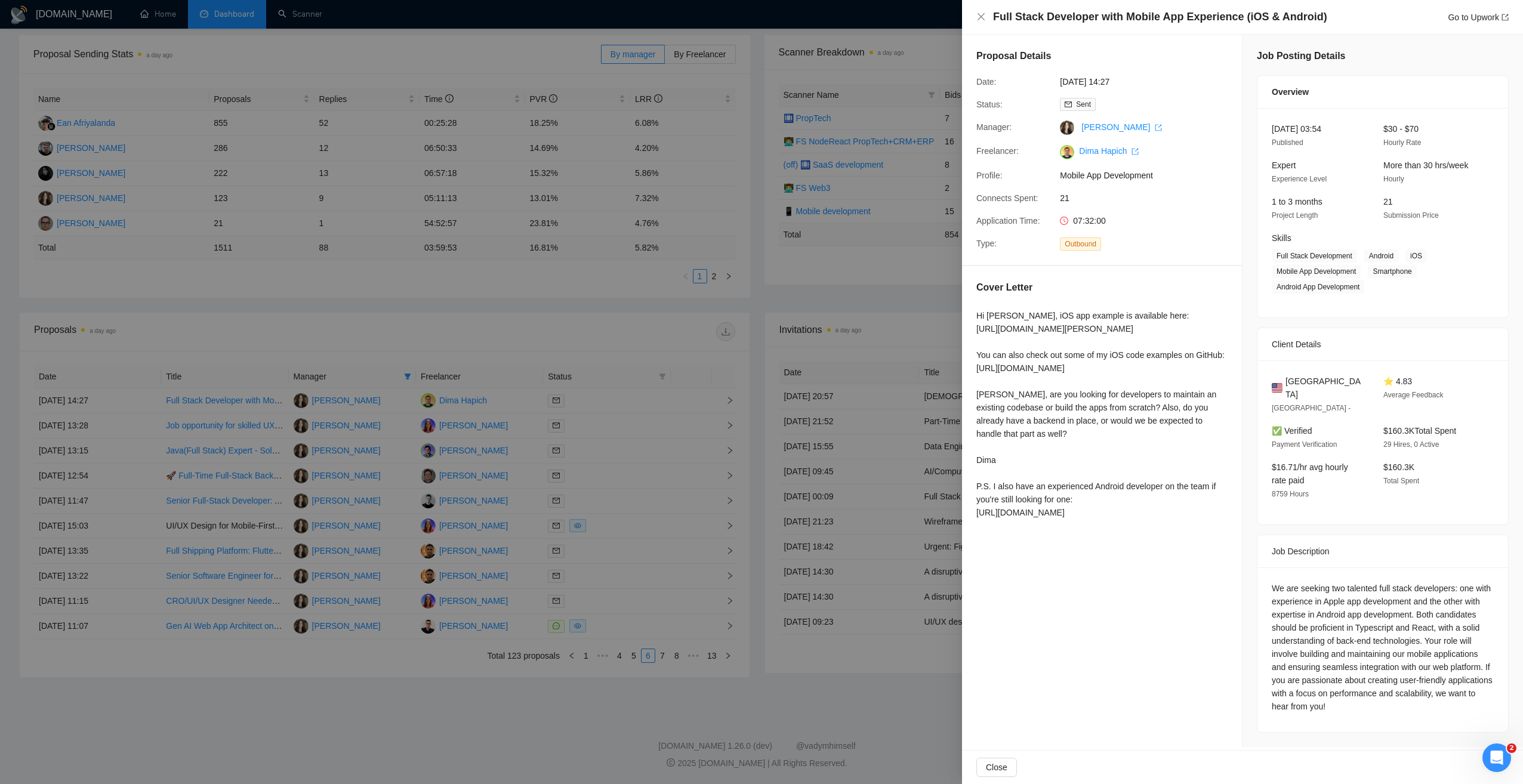
drag, startPoint x: 1200, startPoint y: 530, endPoint x: 968, endPoint y: 525, distance: 232.1
click at [968, 525] on div "Cover Letter Hi Jordi, iOS app example is available here: https://apps.apple.co…" at bounding box center [1102, 402] width 280 height 272
copy div "https://www.upwork.com/freelancers/~01d1b3995cfd88ae27"
click at [1011, 418] on div "Hi Jordi, iOS app example is available here: https://apps.apple.com/se/app/dokt…" at bounding box center [1102, 414] width 251 height 210
click at [690, 310] on div at bounding box center [762, 392] width 1523 height 784
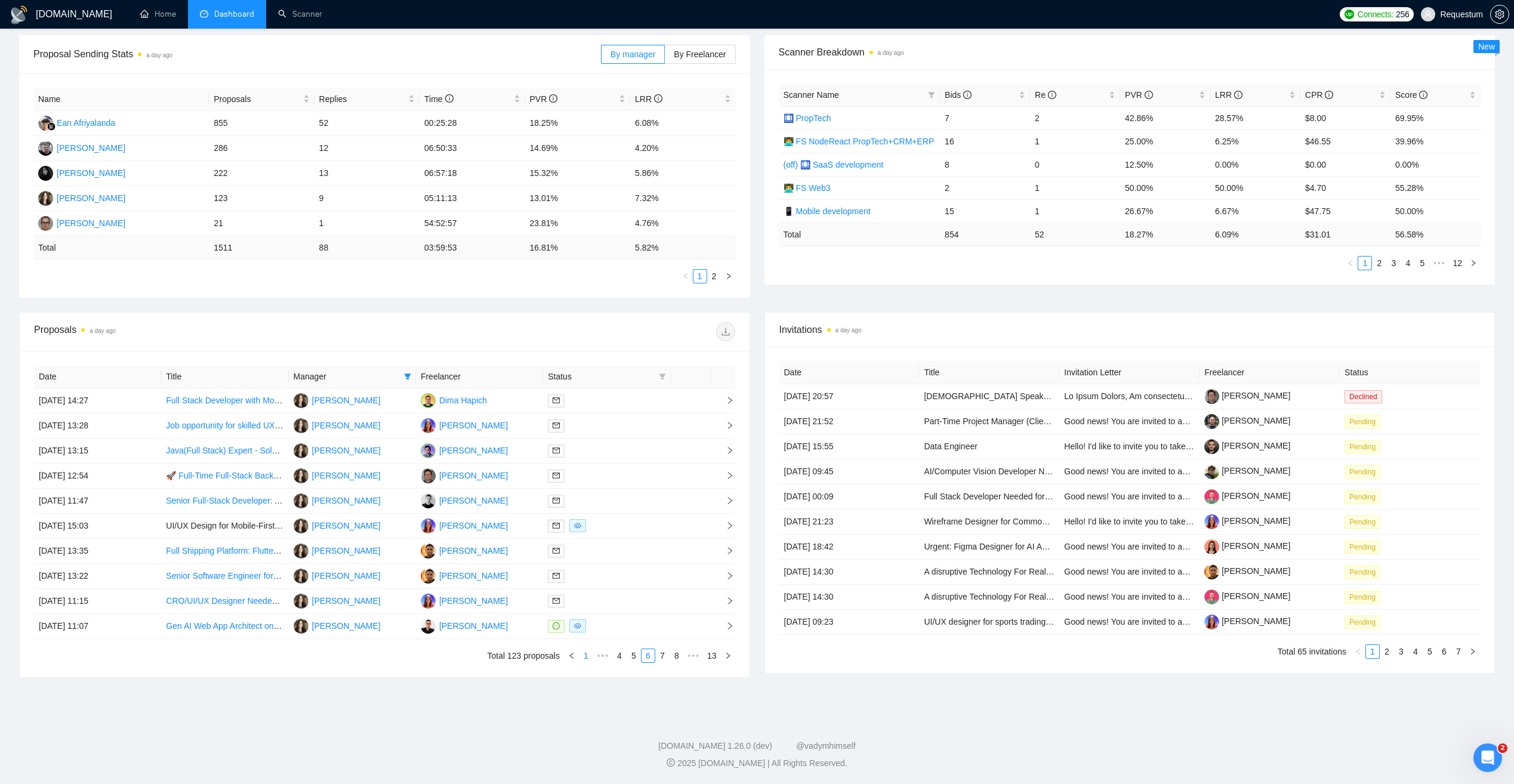
click at [585, 660] on link "1" at bounding box center [586, 656] width 13 height 13
click at [616, 398] on div at bounding box center [606, 401] width 117 height 14
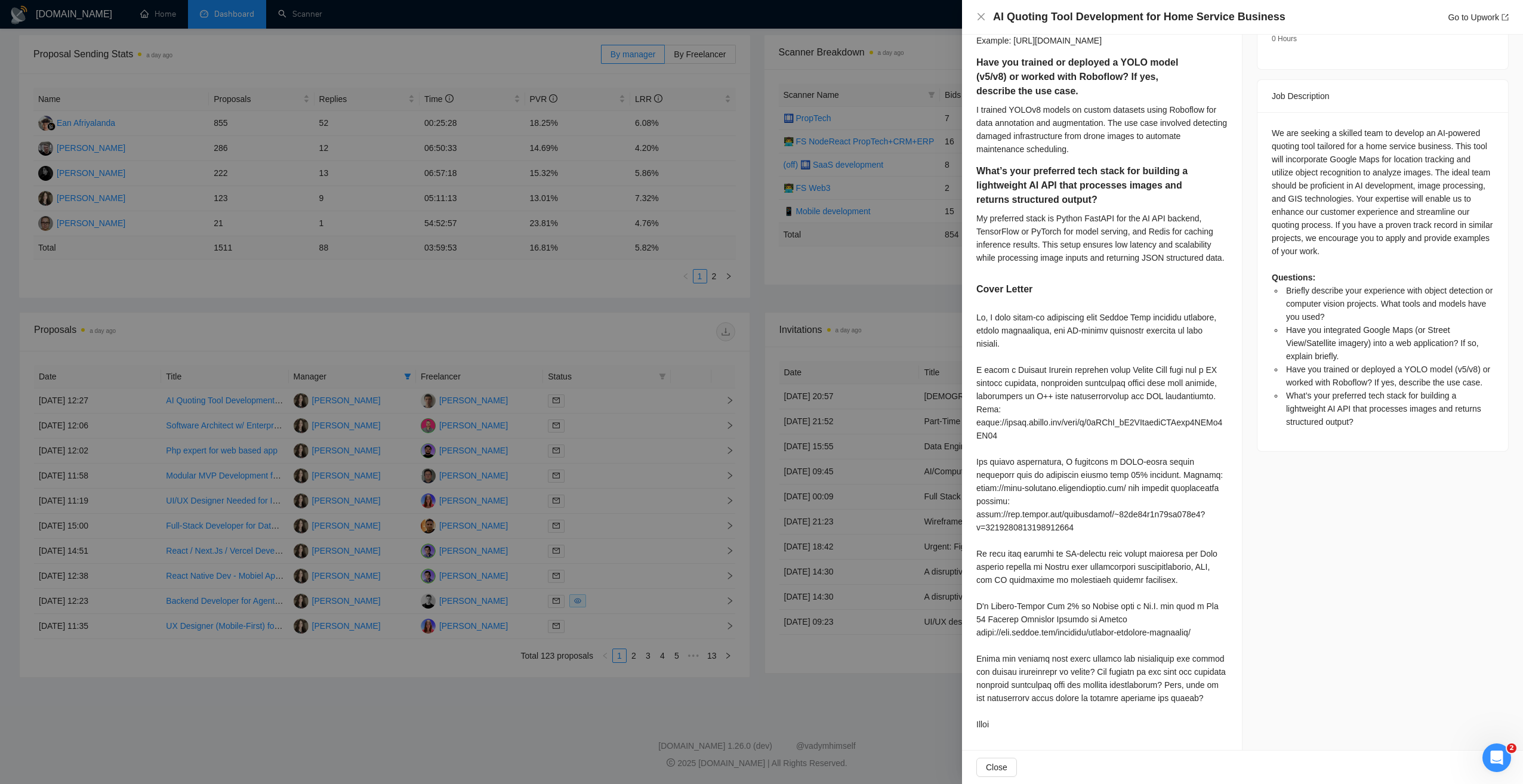
scroll to position [0, 0]
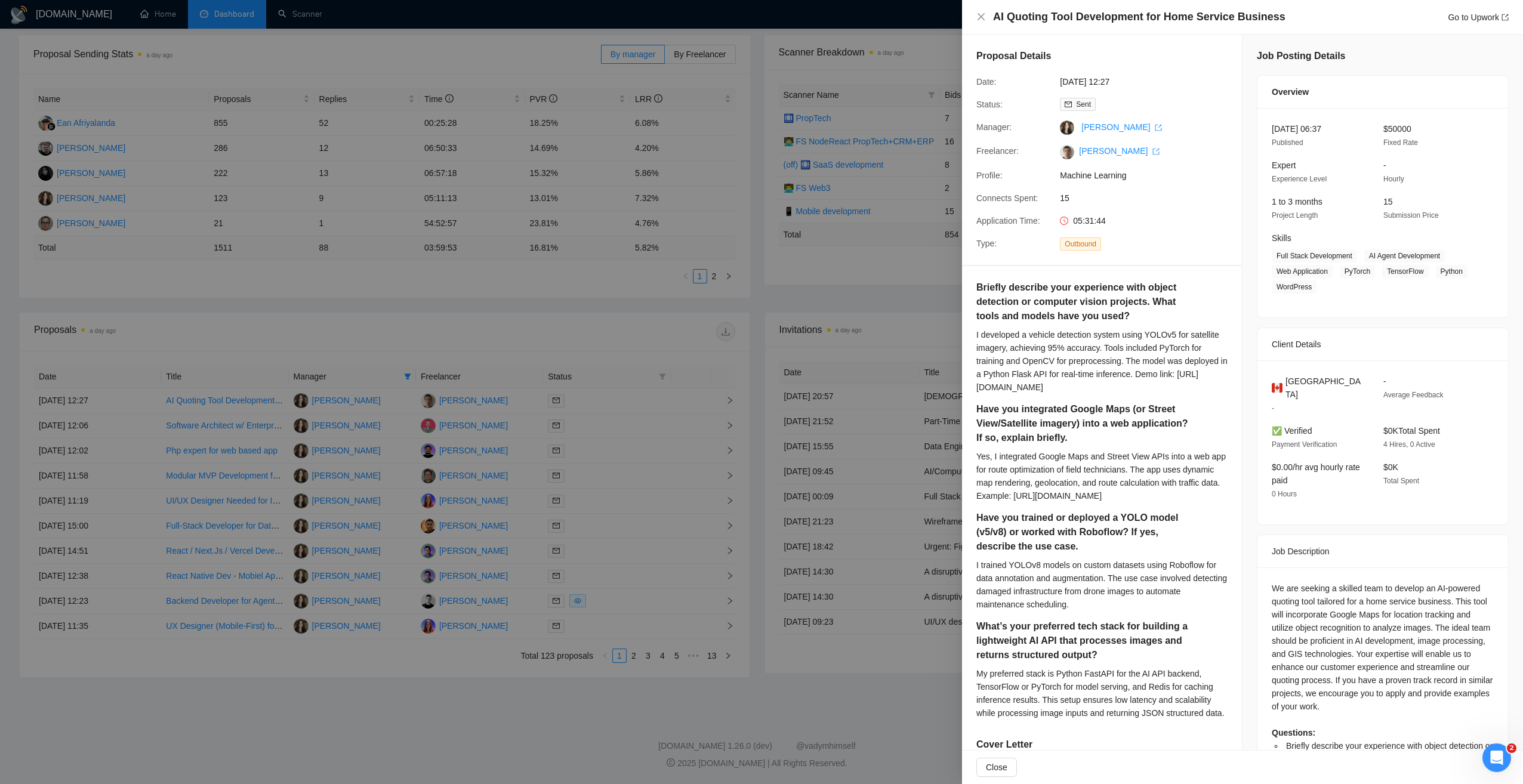
click at [563, 332] on div at bounding box center [762, 392] width 1523 height 784
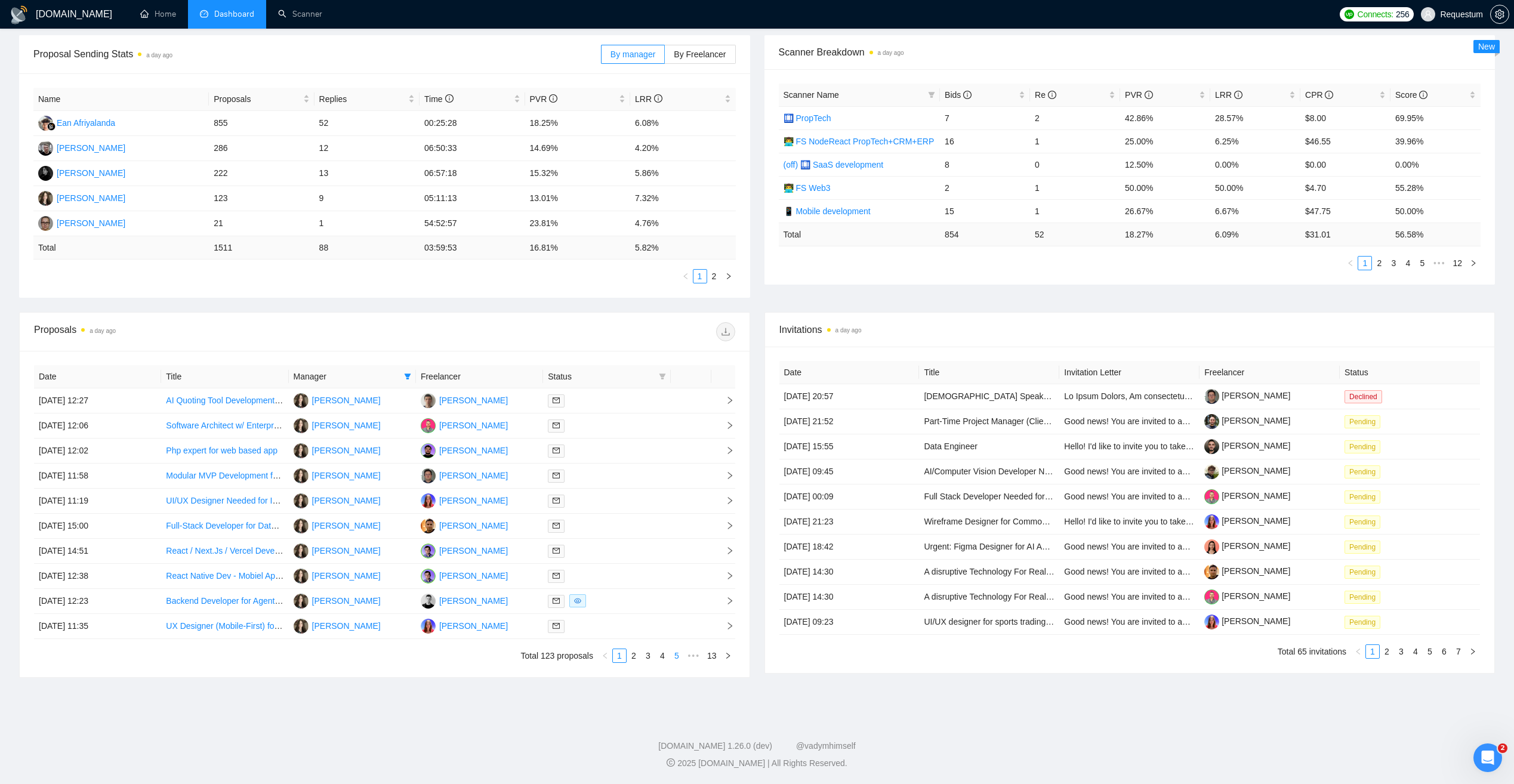
click at [678, 658] on link "5" at bounding box center [677, 656] width 13 height 13
click at [663, 658] on link "6" at bounding box center [662, 656] width 13 height 13
drag, startPoint x: 497, startPoint y: 400, endPoint x: 439, endPoint y: 402, distance: 58.0
click at [439, 402] on td "Dima Hapich" at bounding box center [479, 401] width 127 height 25
copy div "Dima Hapich"
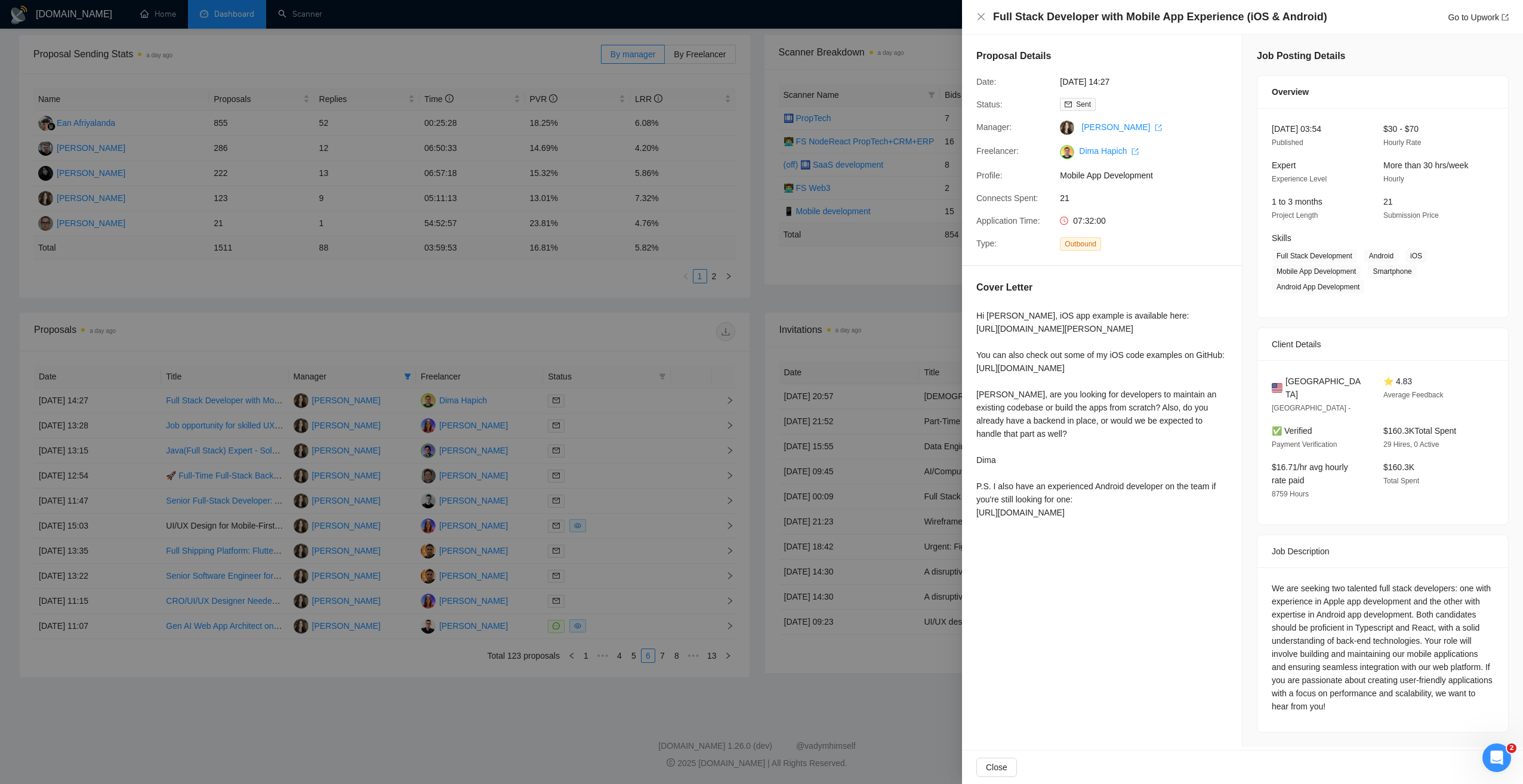
click at [480, 734] on div at bounding box center [762, 392] width 1523 height 784
